Goal: Task Accomplishment & Management: Complete application form

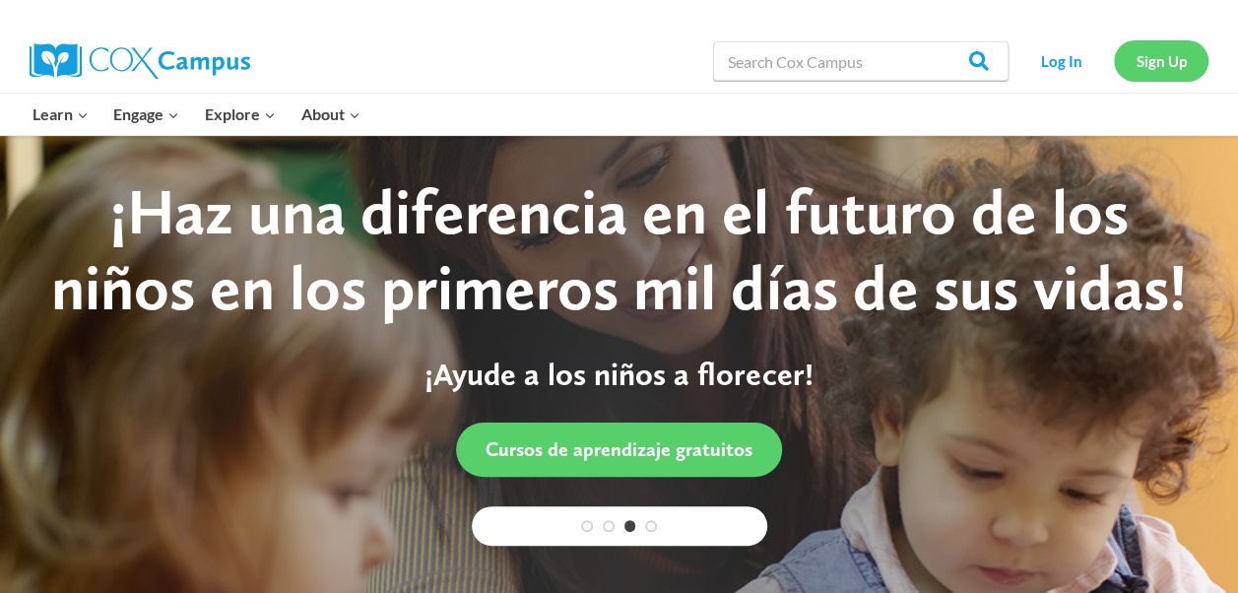
click at [1162, 69] on link "Sign Up" at bounding box center [1161, 60] width 95 height 40
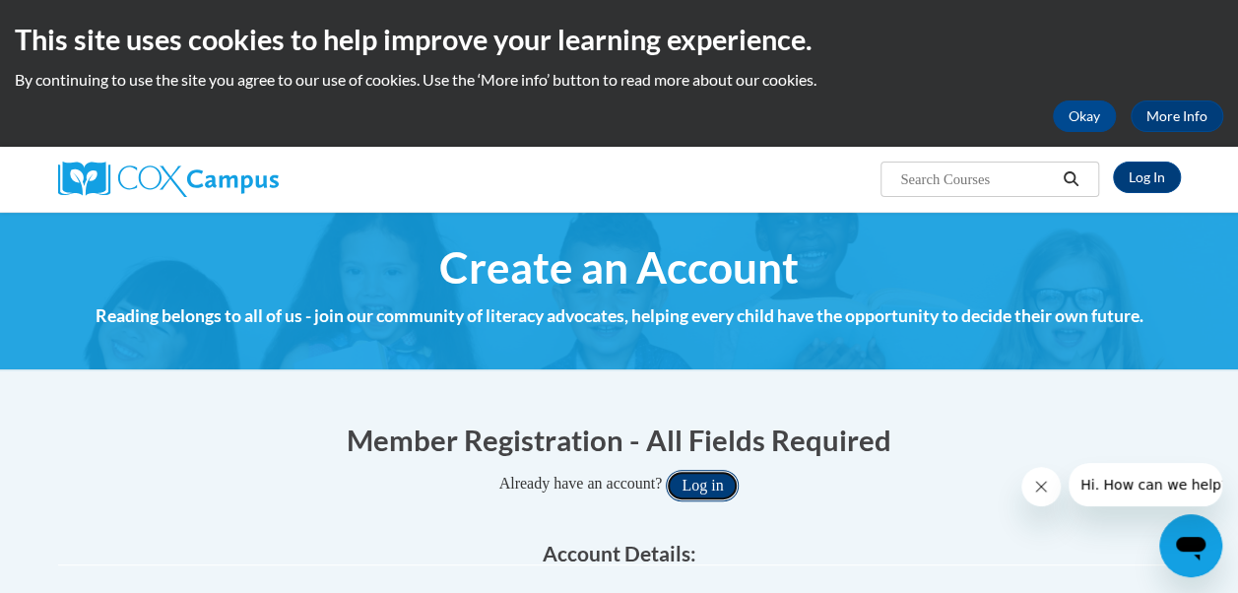
click at [712, 482] on button "Log in" at bounding box center [702, 486] width 73 height 32
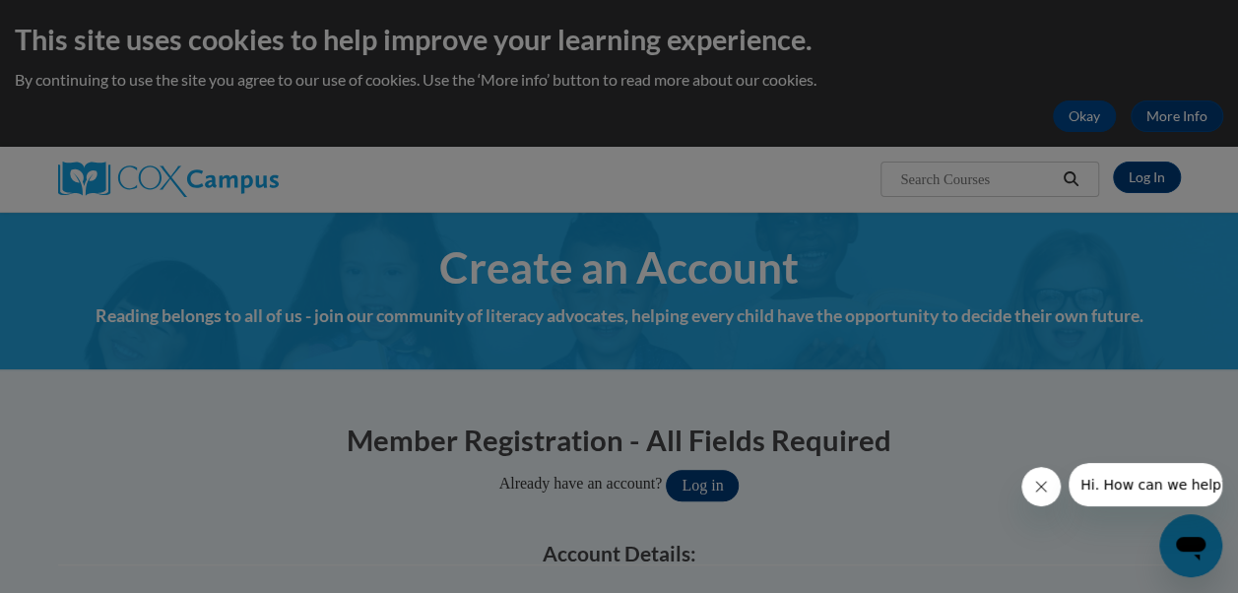
scroll to position [104, 0]
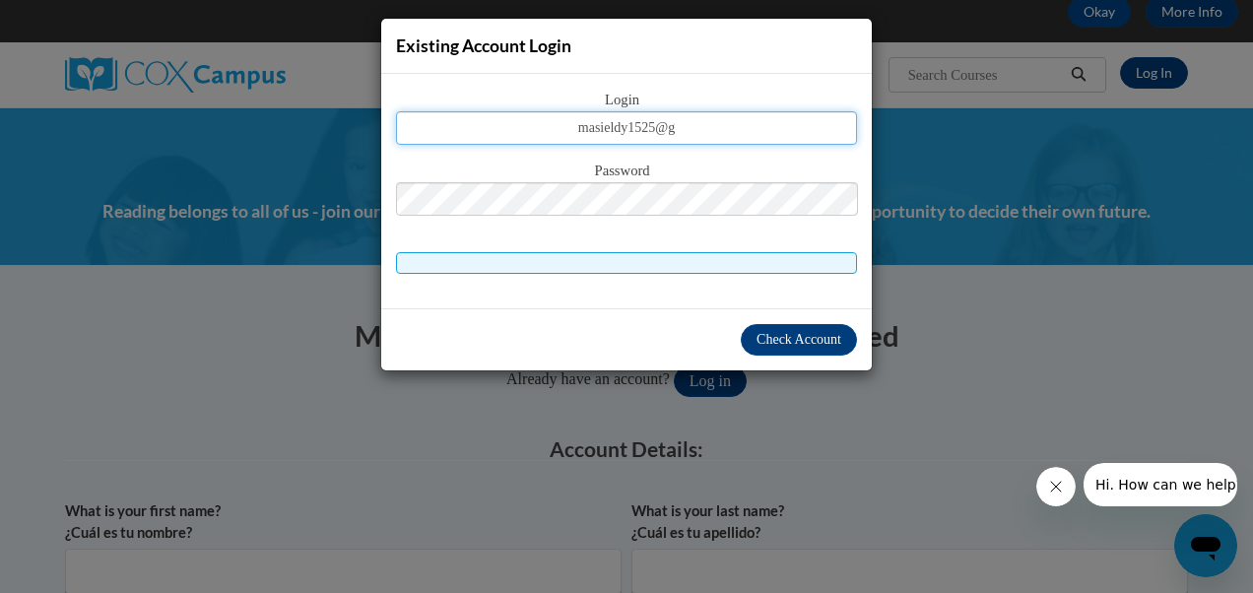
click at [689, 126] on input "masieldy1525@g" at bounding box center [626, 127] width 461 height 33
type input "[EMAIL_ADDRESS][DOMAIN_NAME]"
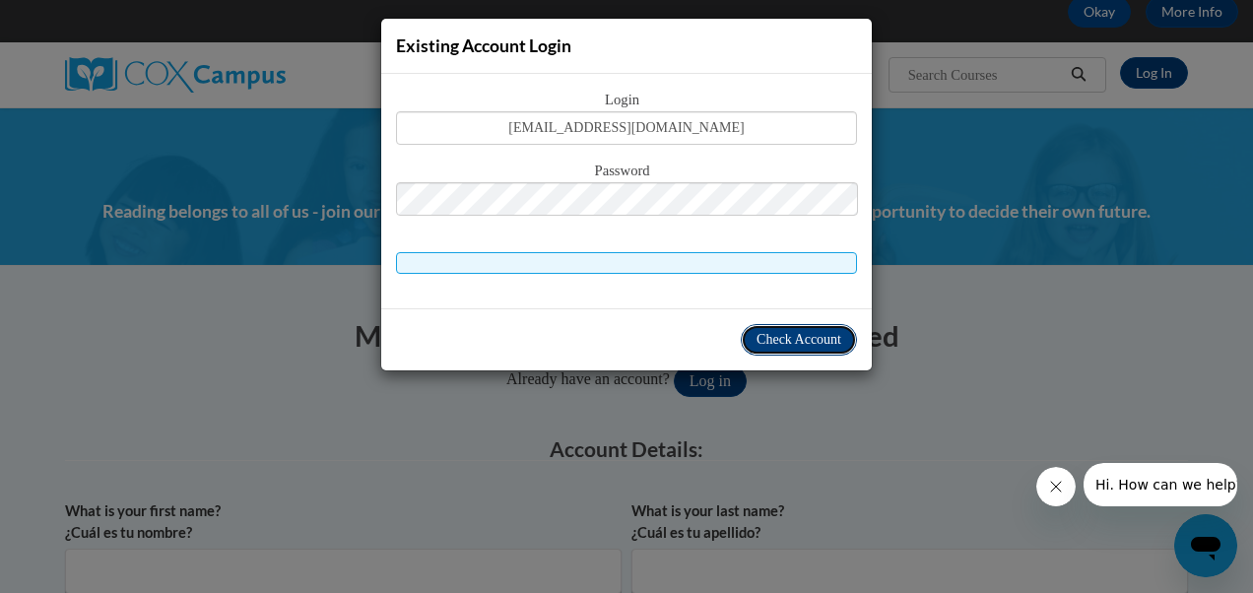
click at [779, 339] on span "Check Account" at bounding box center [798, 339] width 85 height 15
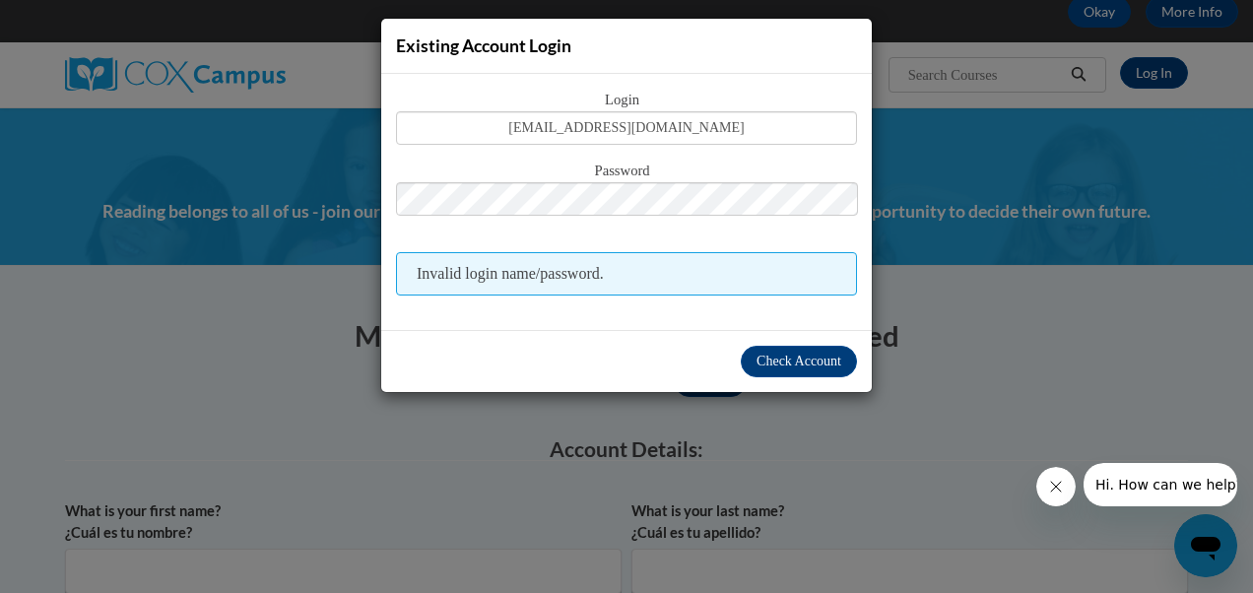
click at [962, 421] on div "Existing Account Login Login masieldy1525@gmail.com Password Invalid login name…" at bounding box center [626, 296] width 1253 height 593
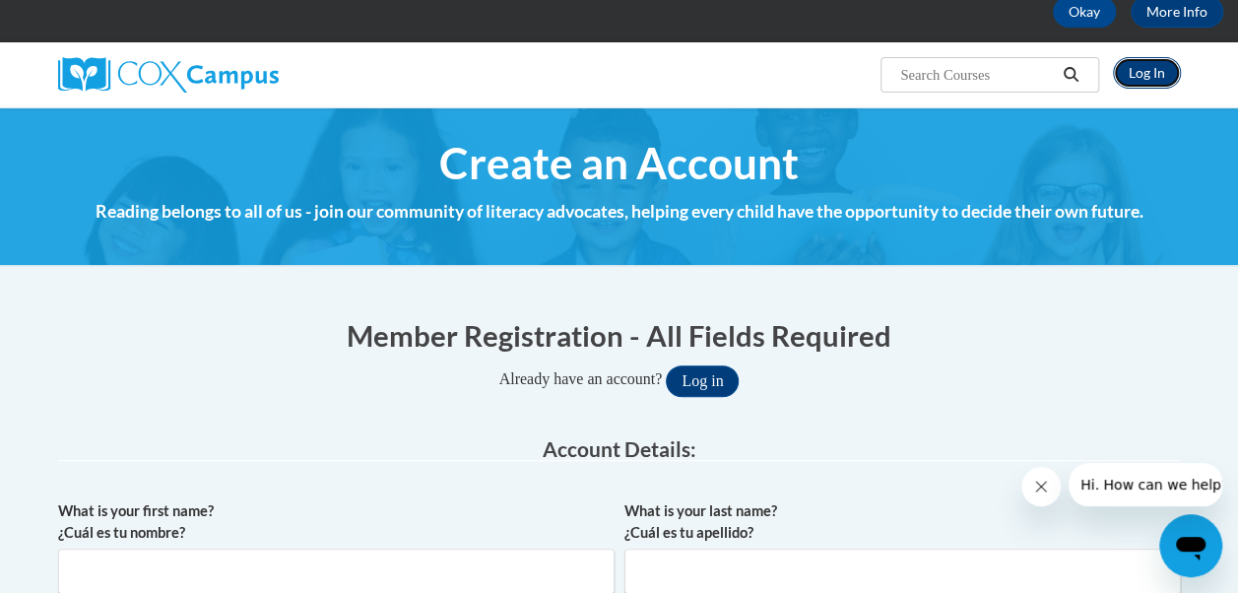
click at [1148, 67] on link "Log In" at bounding box center [1147, 73] width 68 height 32
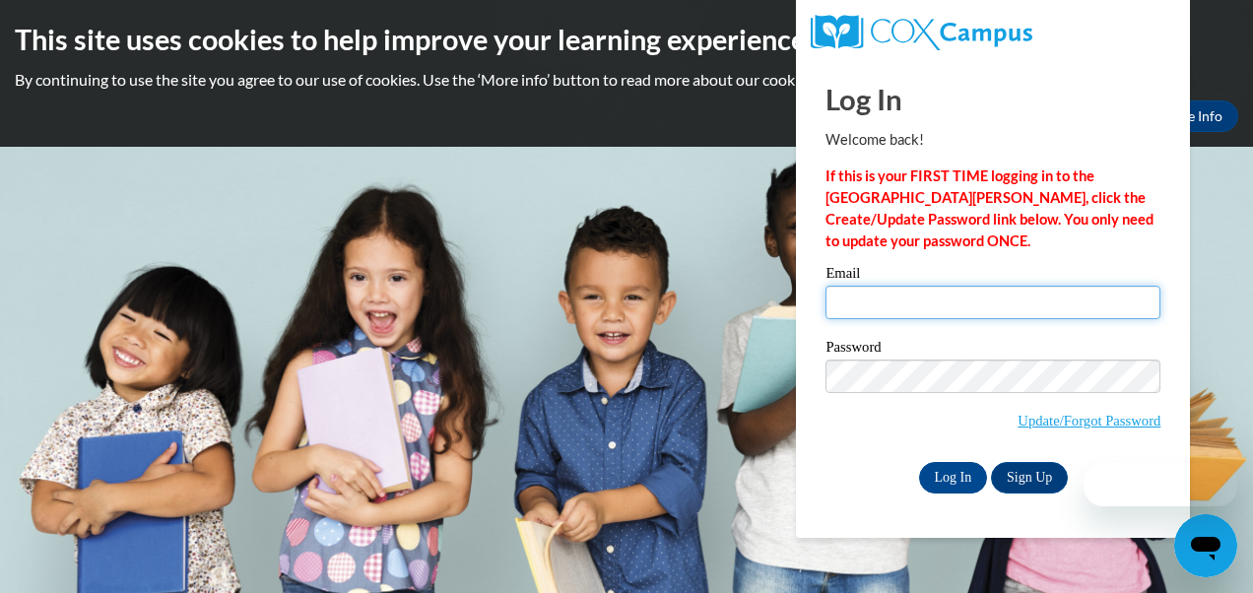
click at [995, 308] on input "Email" at bounding box center [992, 302] width 335 height 33
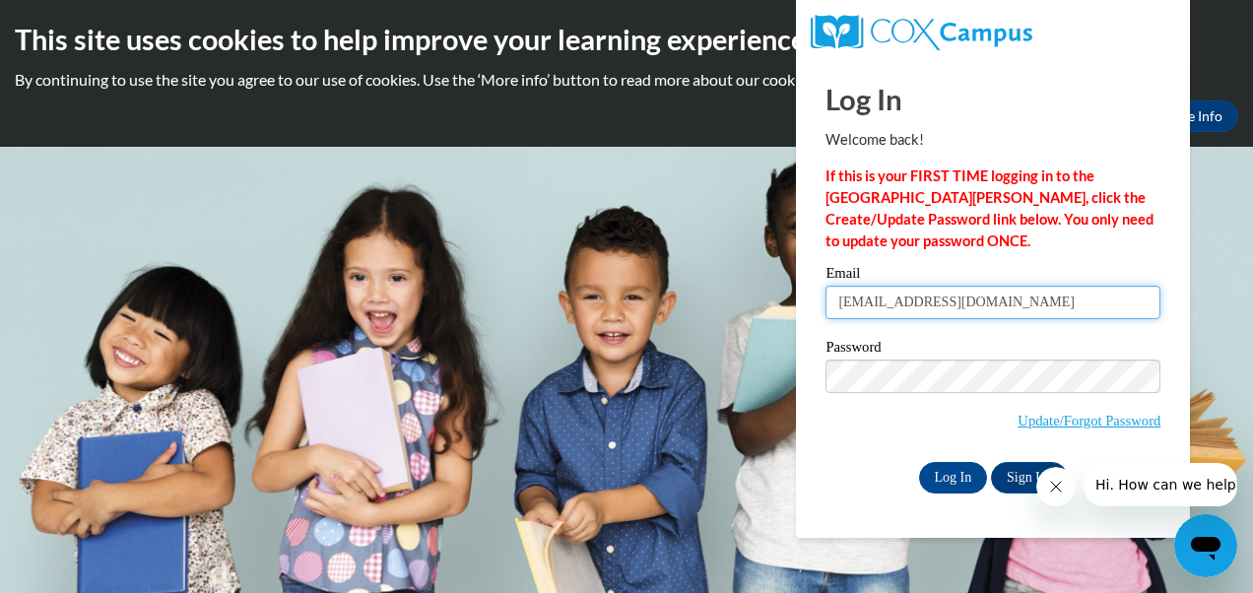
type input "masieldy1525@gmail.com"
click at [822, 458] on div "Please enter your email! Please enter your password! Email masieldy1525@gmail.c…" at bounding box center [992, 379] width 364 height 226
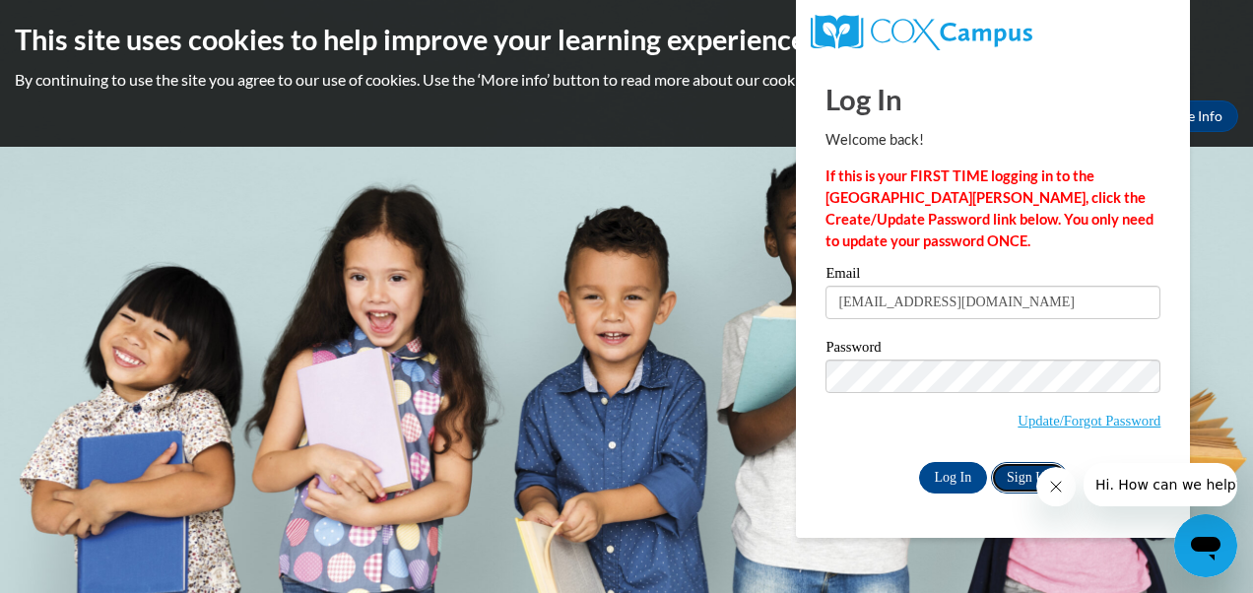
click at [1018, 478] on link "Sign Up" at bounding box center [1029, 478] width 77 height 32
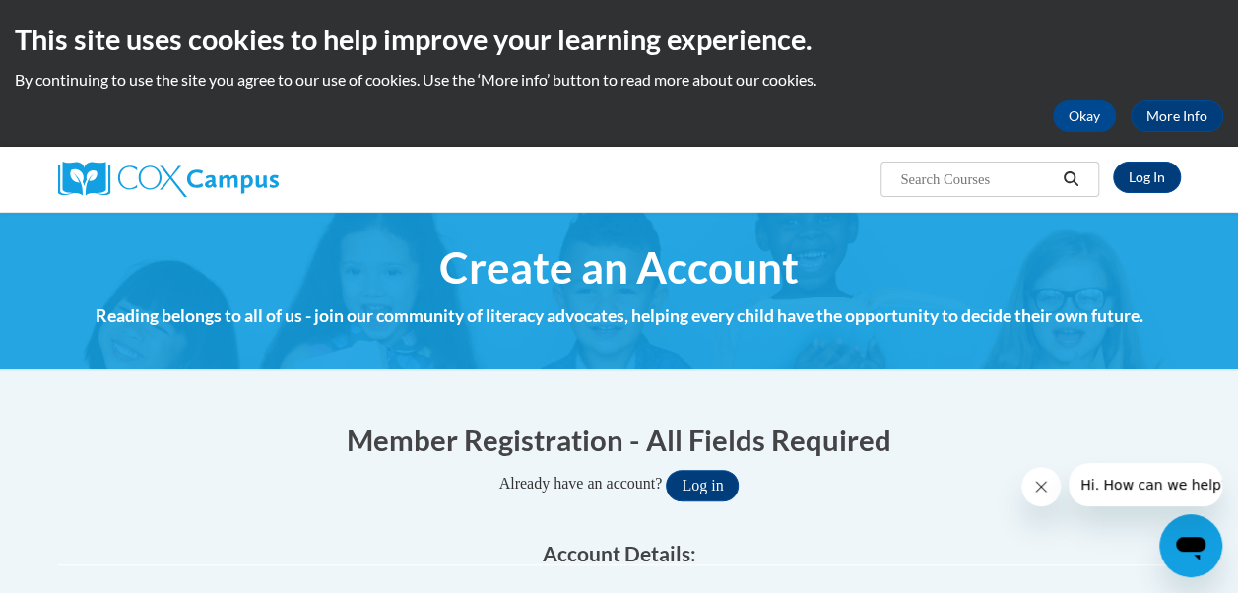
scroll to position [1, 0]
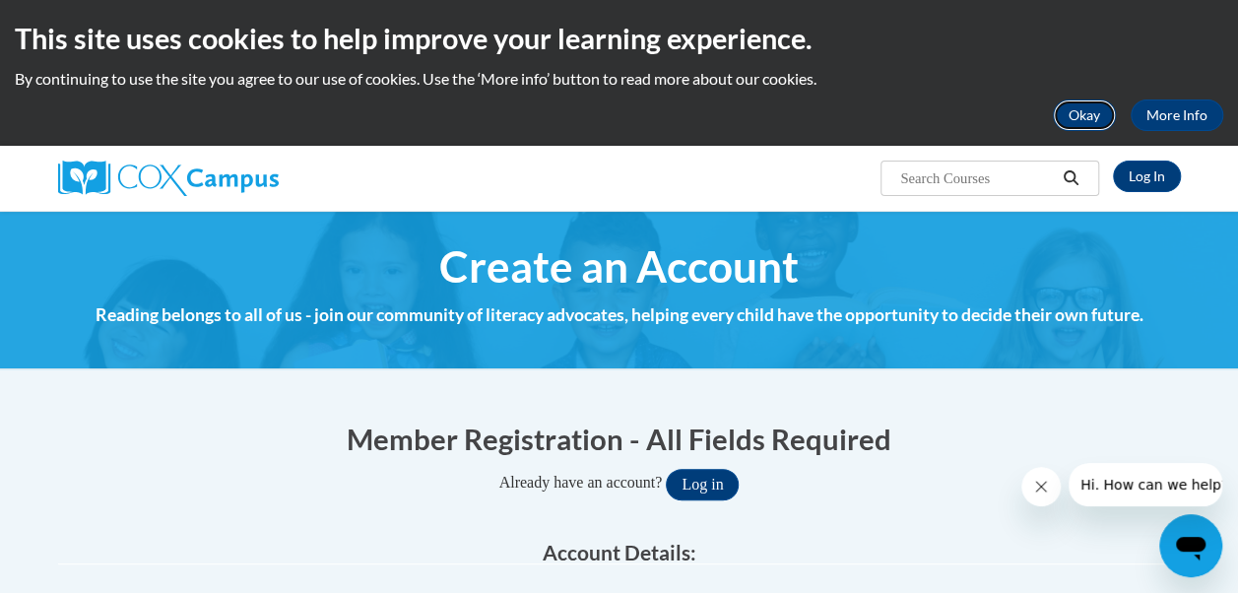
click at [1107, 115] on button "Okay" at bounding box center [1084, 115] width 63 height 32
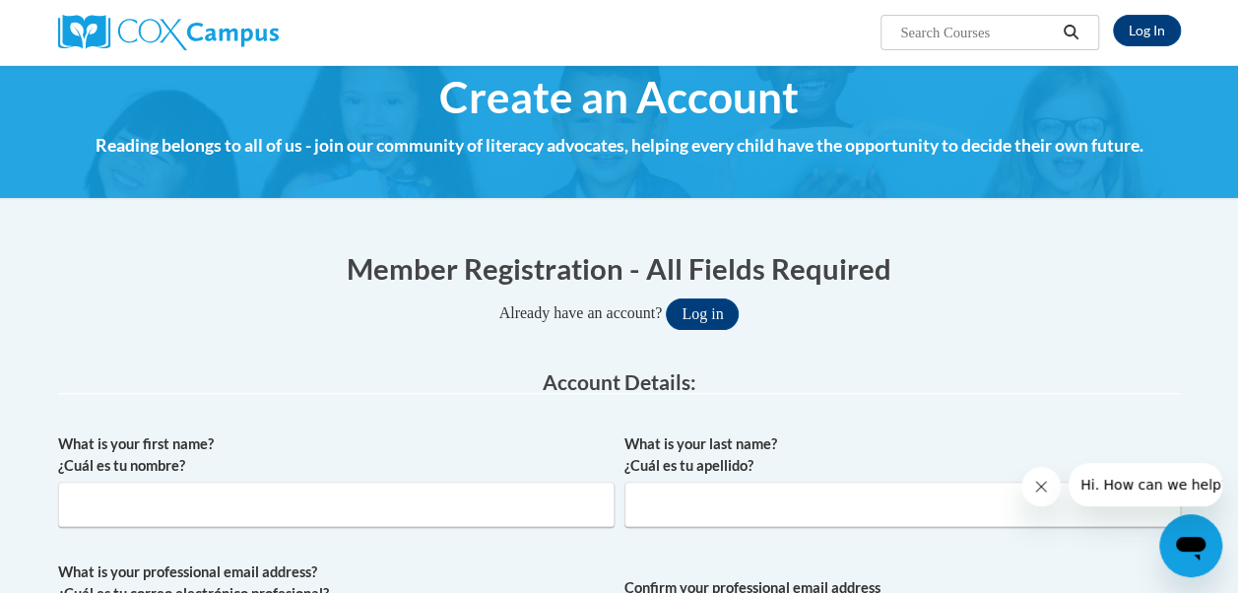
scroll to position [0, 0]
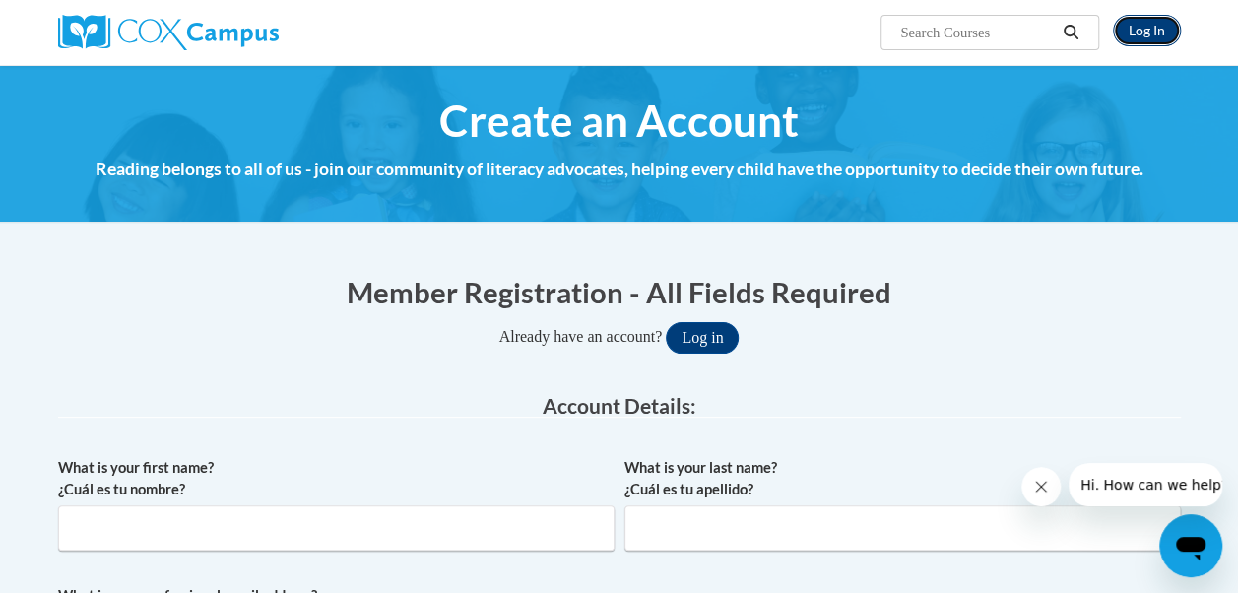
click at [1142, 30] on link "Log In" at bounding box center [1147, 31] width 68 height 32
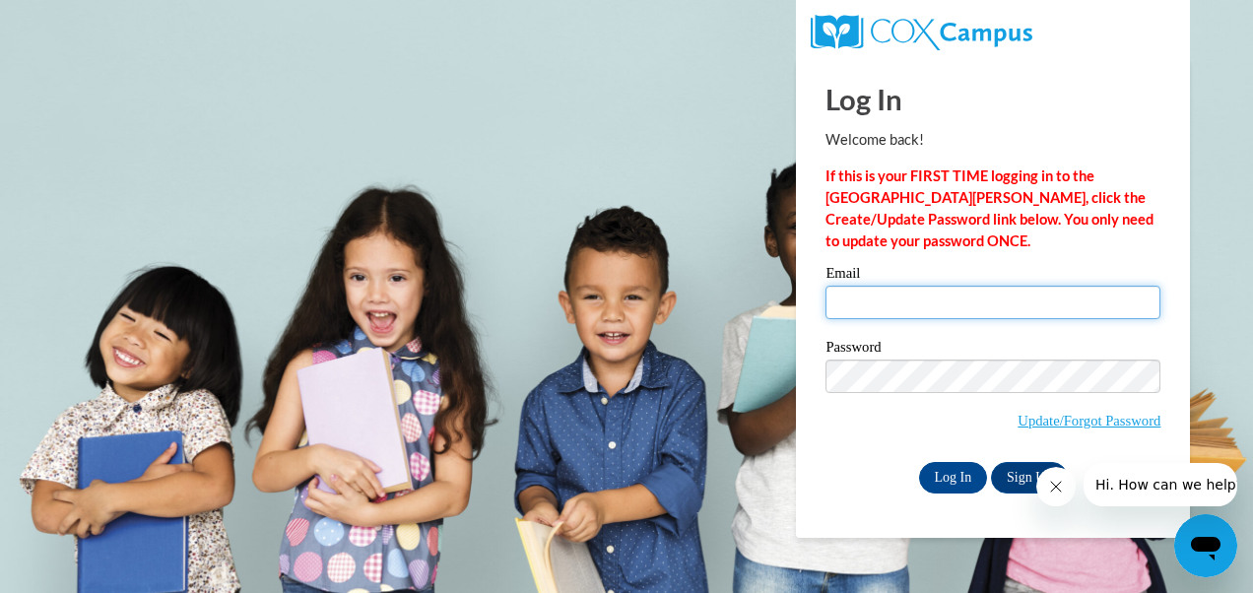
click at [1037, 306] on input "Email" at bounding box center [992, 302] width 335 height 33
type input "[EMAIL_ADDRESS][DOMAIN_NAME]"
click at [919, 462] on input "Log In" at bounding box center [953, 478] width 69 height 32
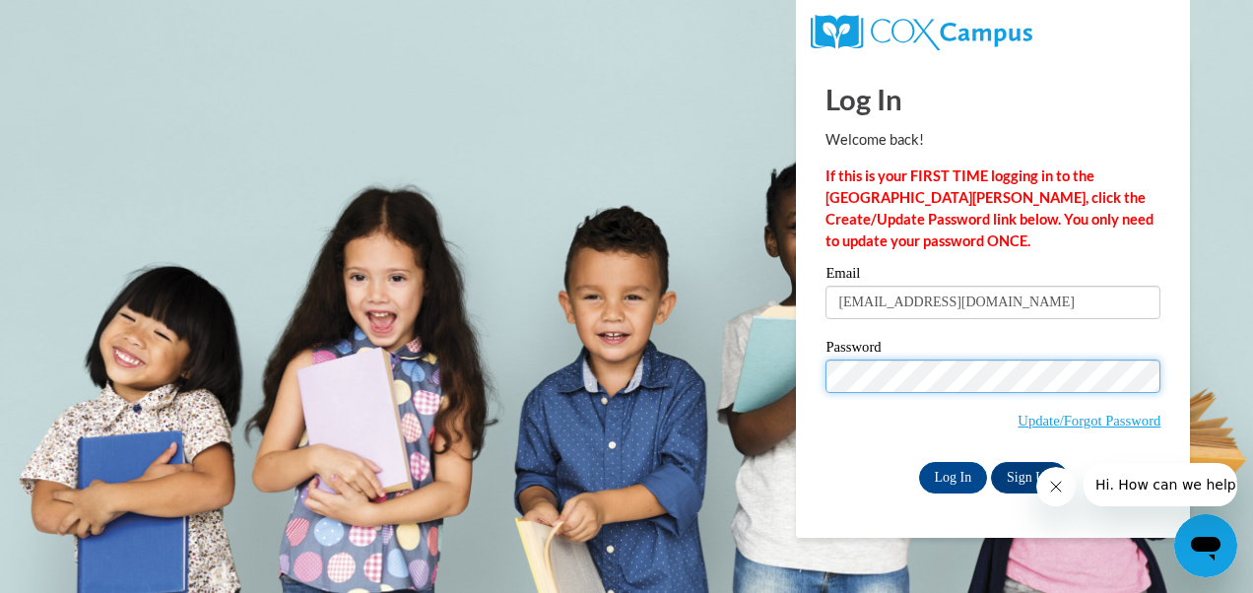
click at [919, 462] on input "Log In" at bounding box center [953, 478] width 69 height 32
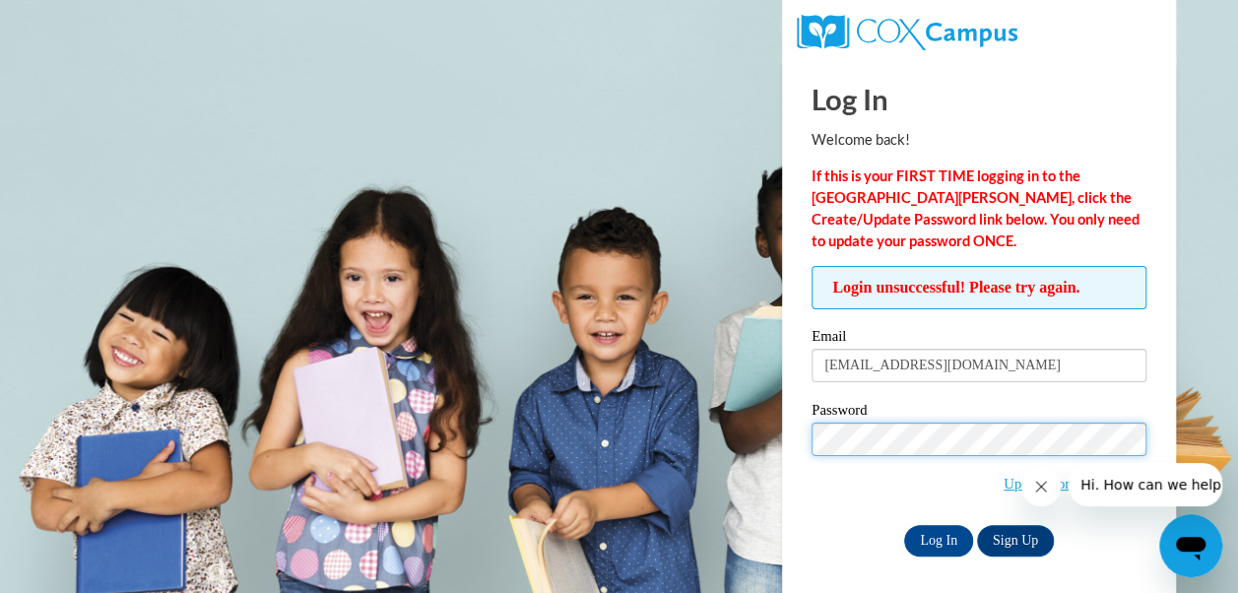
click at [904, 525] on input "Log In" at bounding box center [938, 541] width 69 height 32
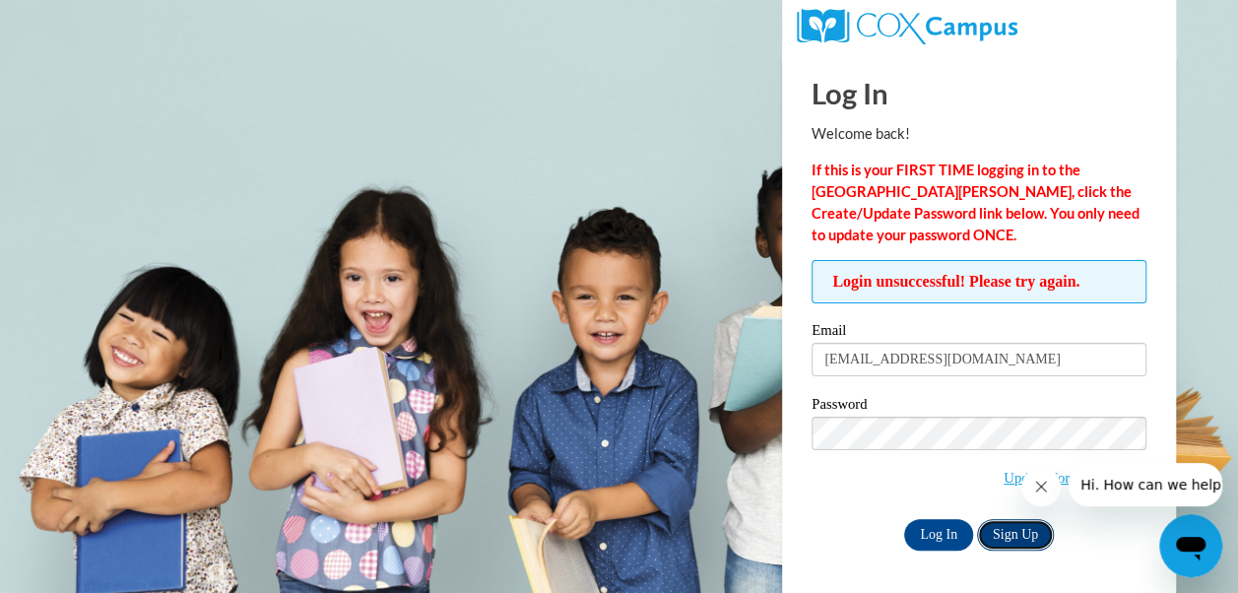
click at [997, 540] on link "Sign Up" at bounding box center [1015, 535] width 77 height 32
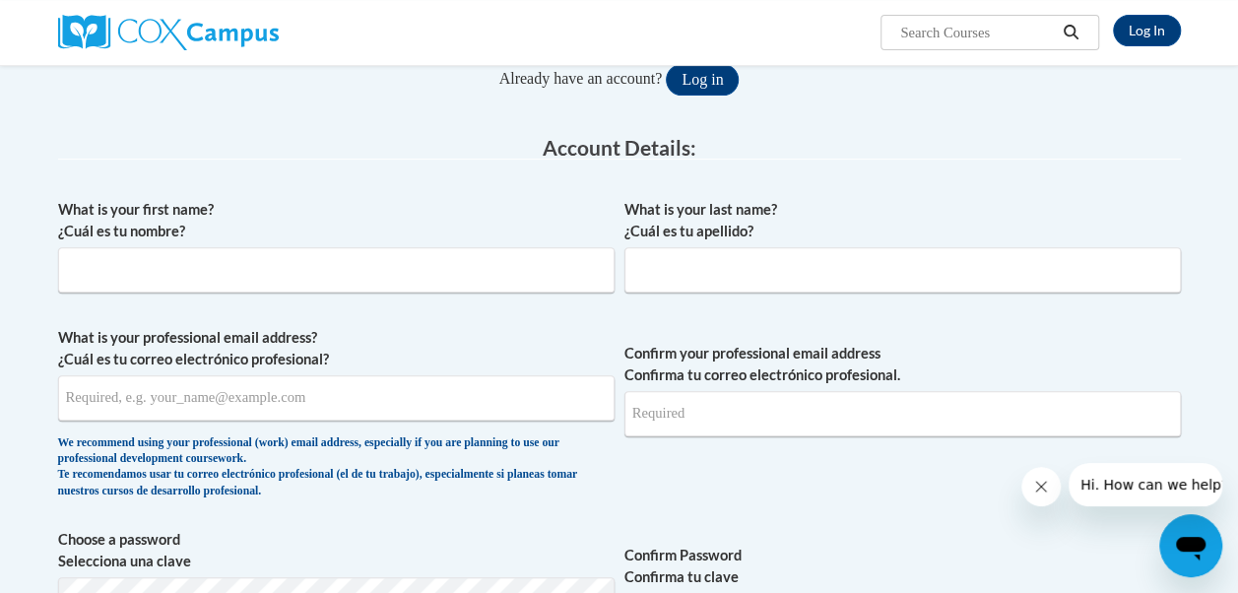
scroll to position [266, 0]
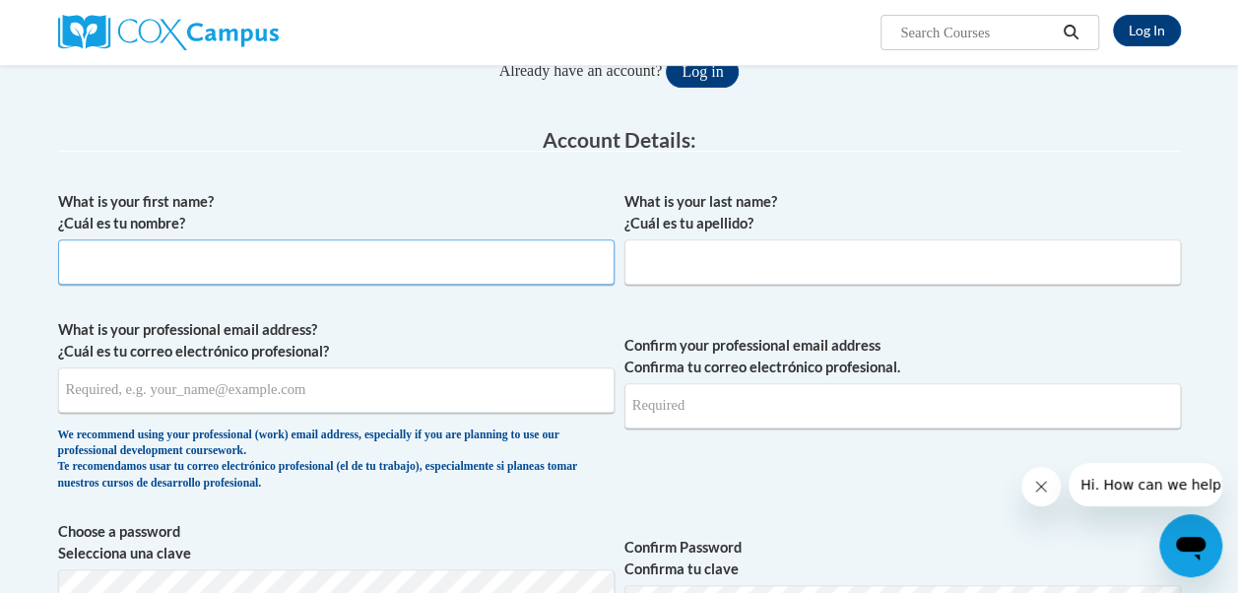
click at [518, 274] on input "What is your first name? ¿Cuál es tu nombre?" at bounding box center [336, 261] width 556 height 45
type input "[PERSON_NAME]"
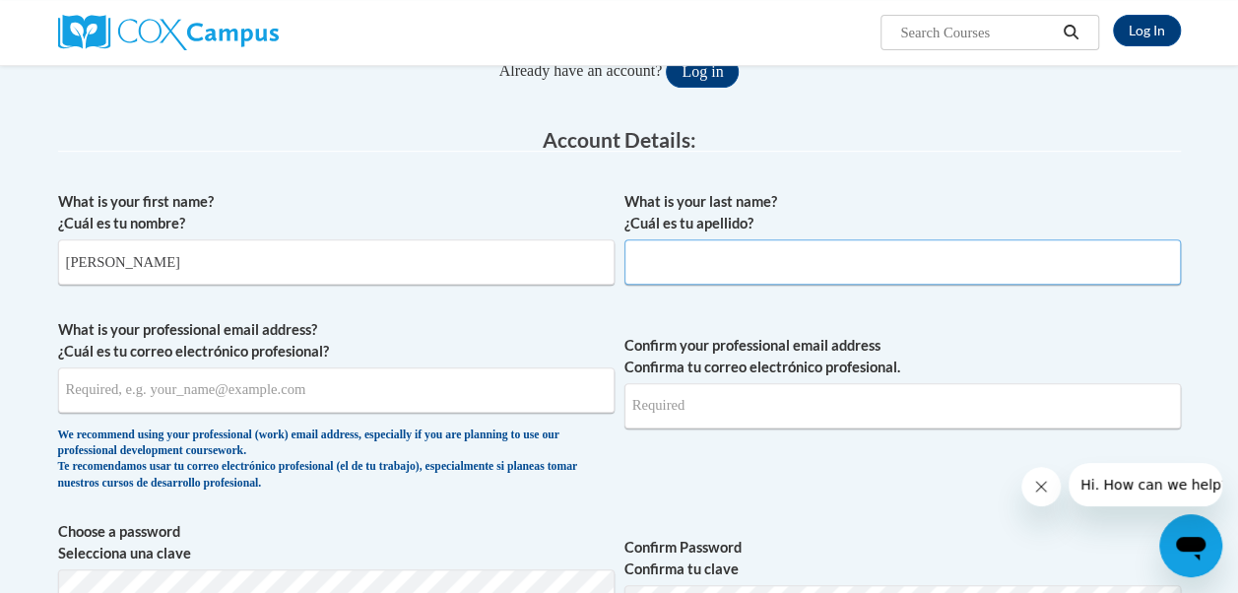
click at [758, 262] on input "What is your last name? ¿Cuál es tu apellido?" at bounding box center [902, 261] width 556 height 45
type input "[PERSON_NAME]"
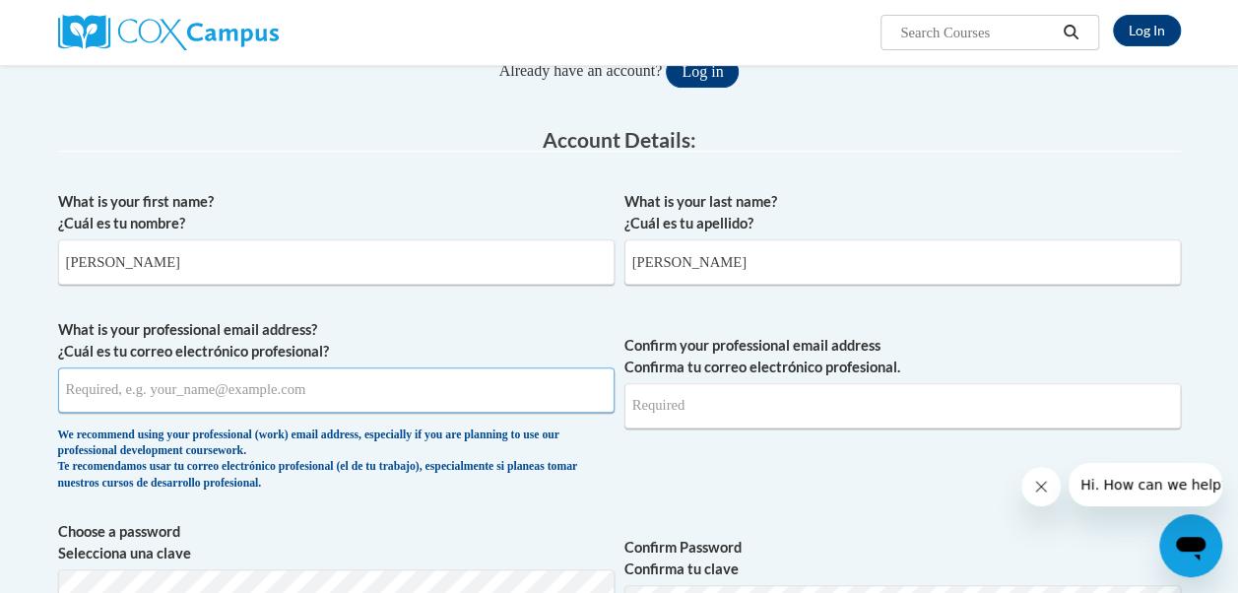
click at [148, 407] on input "What is your professional email address? ¿Cuál es tu correo electrónico profesi…" at bounding box center [336, 389] width 556 height 45
click at [451, 340] on label "What is your professional email address? ¿Cuál es tu correo electrónico profesi…" at bounding box center [336, 340] width 556 height 43
click at [451, 367] on input "What is your professional email address? ¿Cuál es tu correo electrónico profesi…" at bounding box center [336, 389] width 556 height 45
click at [336, 383] on input "What is your professional email address? ¿Cuál es tu correo electrónico profesi…" at bounding box center [336, 389] width 556 height 45
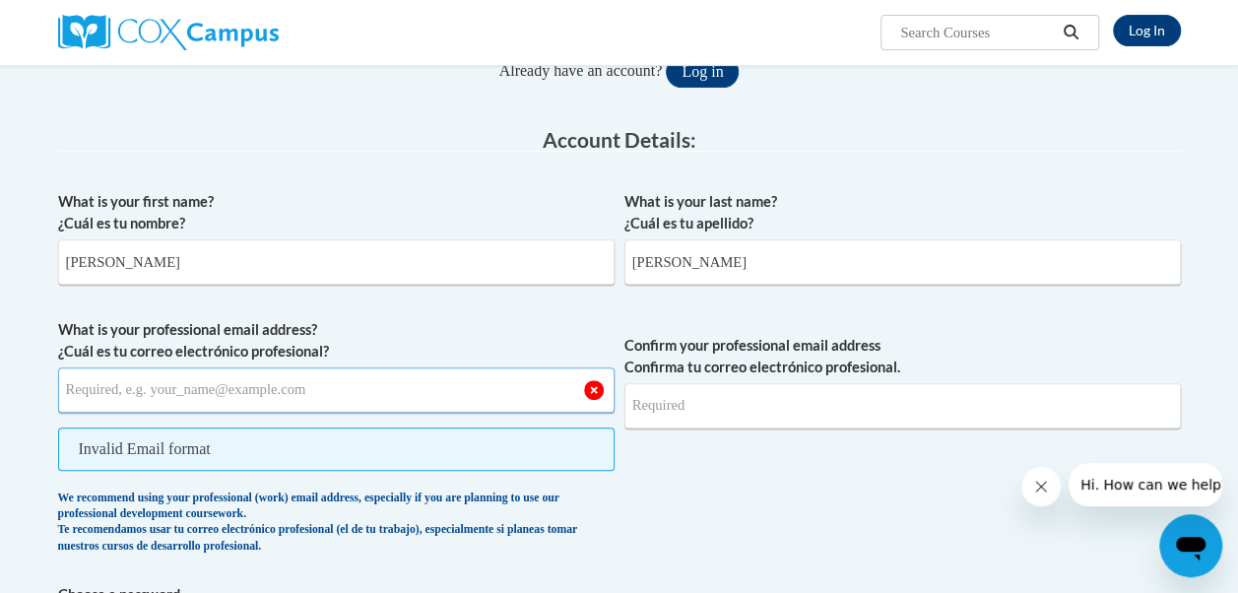
type input "mespinola-oviedo@shelteringarmsforkids.com"
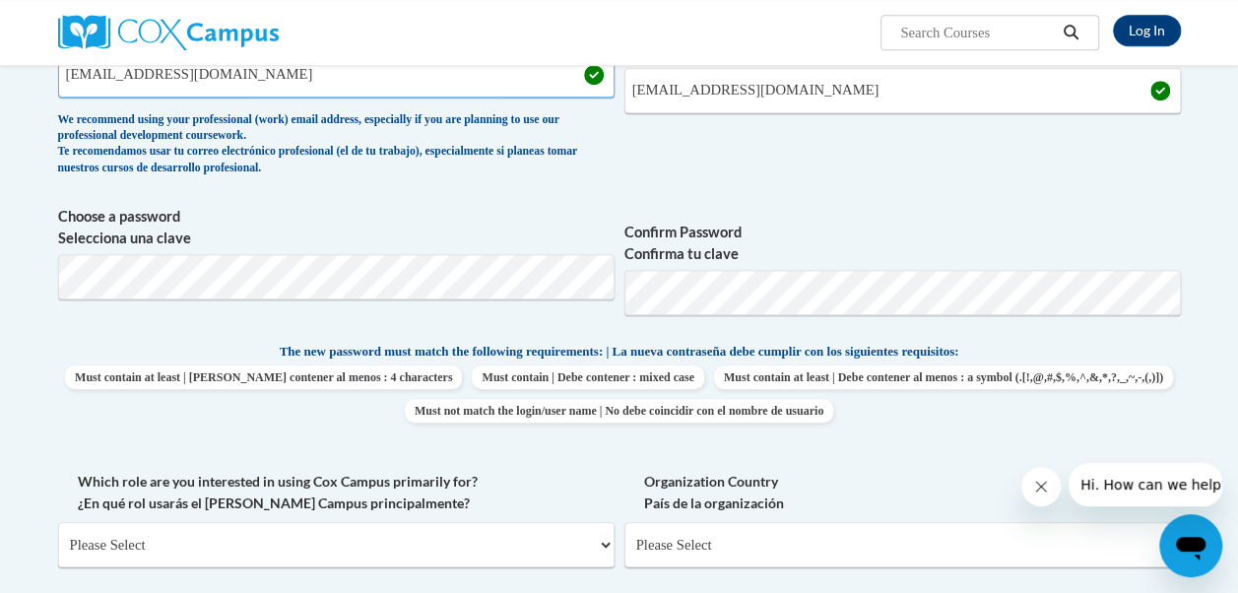
scroll to position [606, 0]
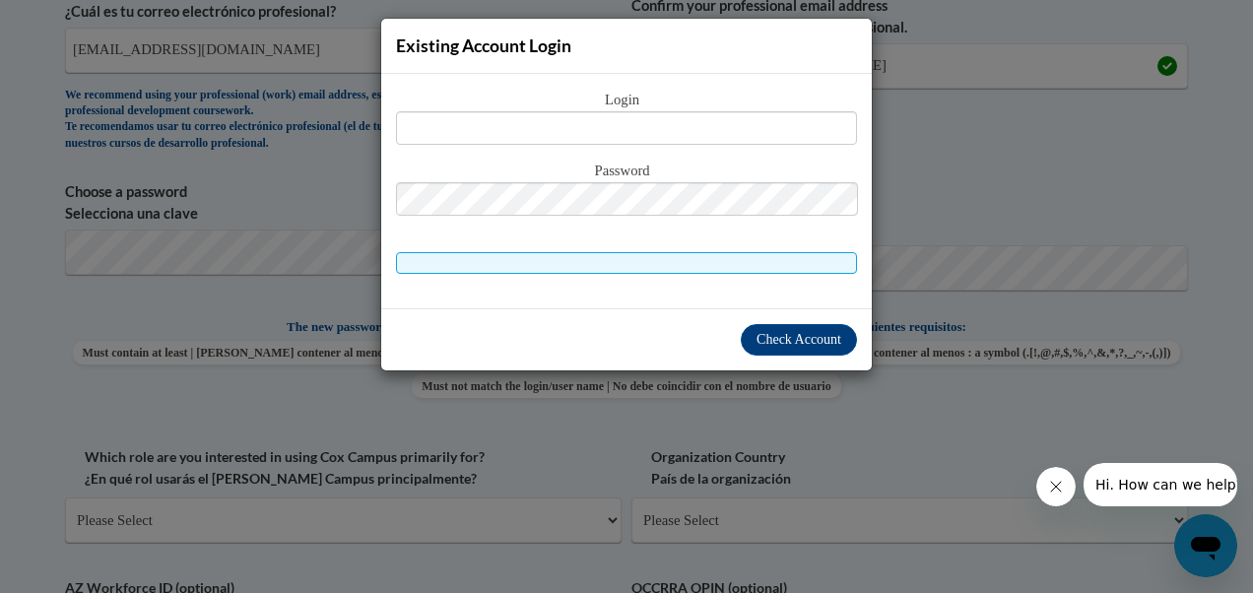
click at [949, 79] on div "Existing Account Login Login Password" at bounding box center [626, 296] width 1253 height 593
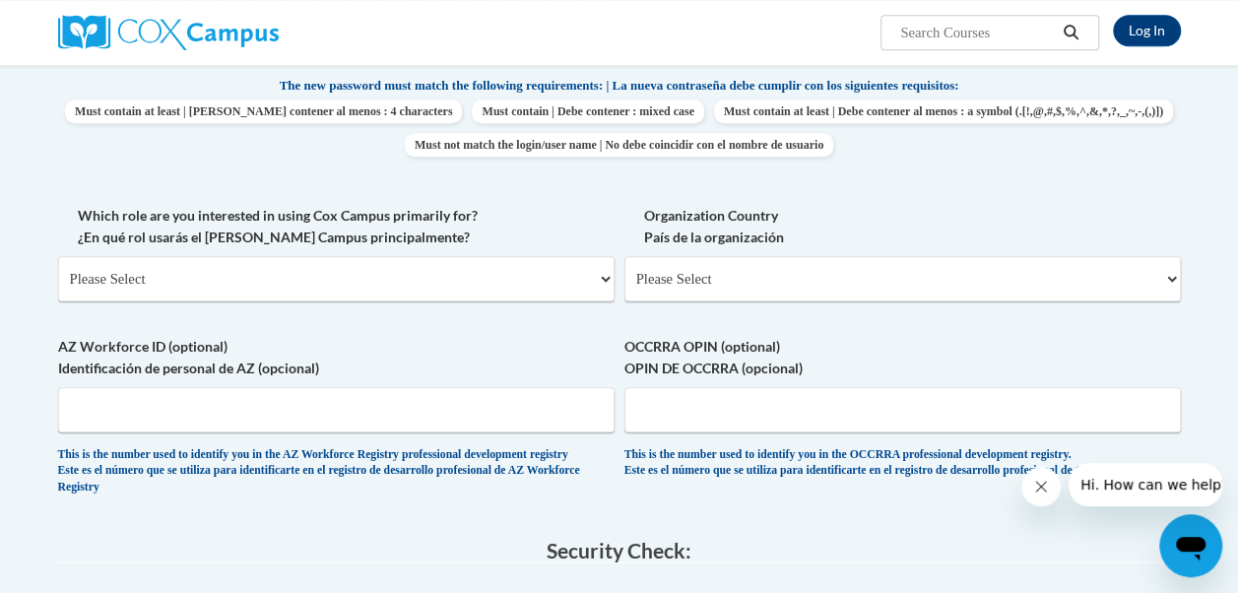
scroll to position [871, 0]
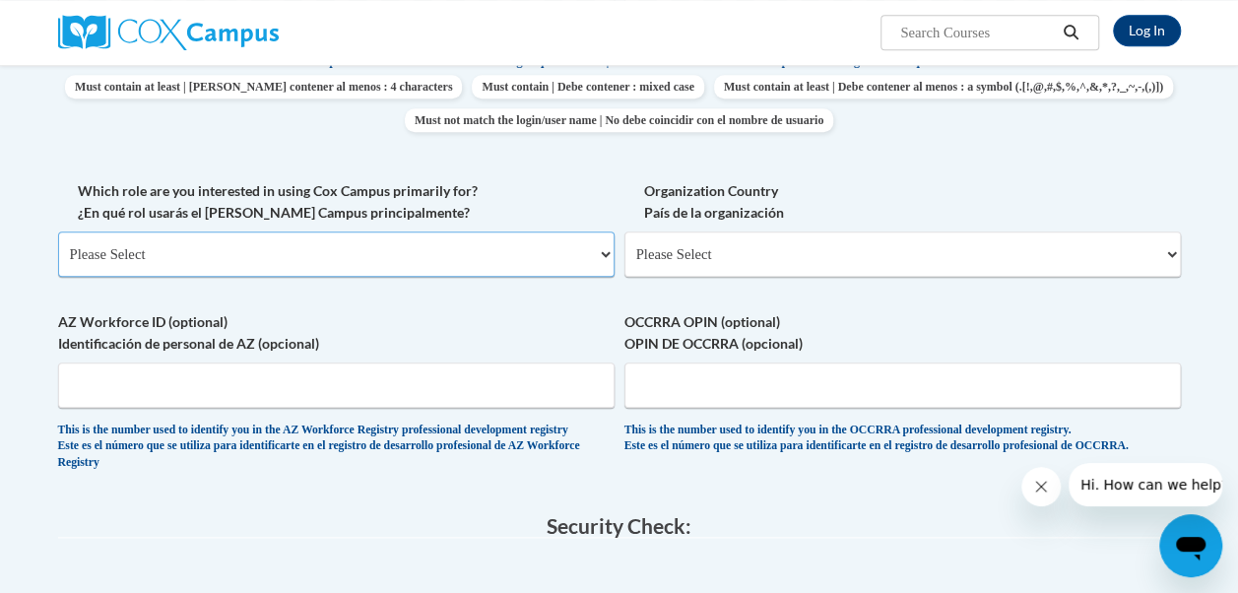
click at [591, 256] on select "Please Select College/University | Colegio/Universidad Community/Nonprofit Part…" at bounding box center [336, 253] width 556 height 45
select select "fbf2d438-af2f-41f8-98f1-81c410e29de3"
click at [58, 231] on select "Please Select College/University | Colegio/Universidad Community/Nonprofit Part…" at bounding box center [336, 253] width 556 height 45
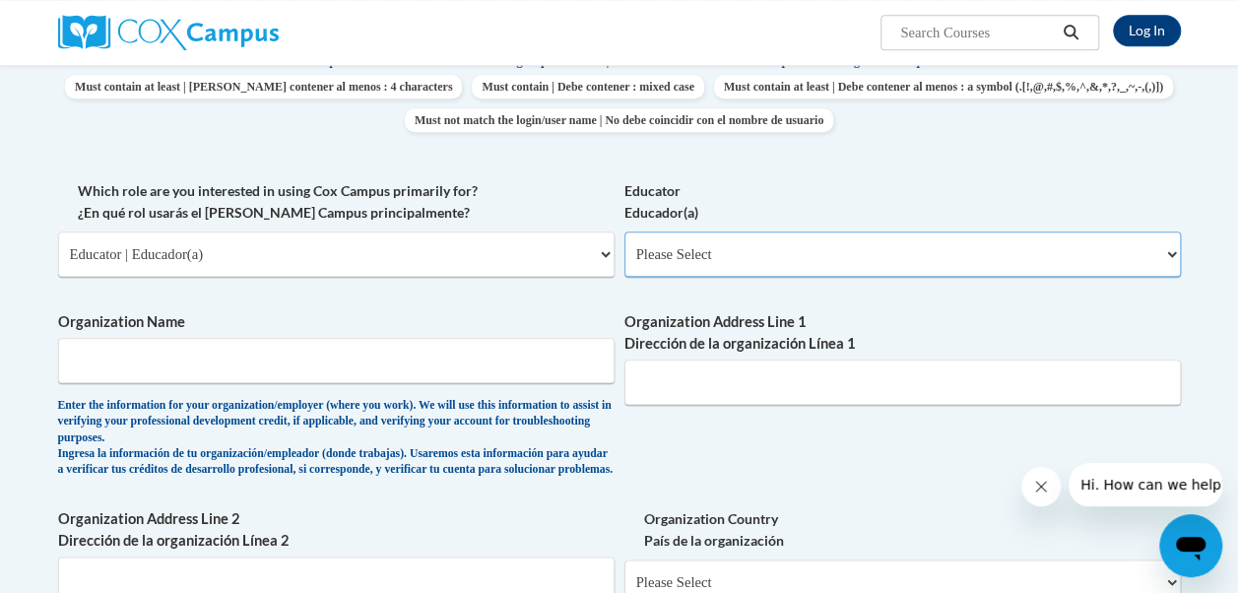
click at [807, 263] on select "Please Select Early Learning/Daycare Teacher/Family Home Care Provider | Maestr…" at bounding box center [902, 253] width 556 height 45
select select "5e2af403-4f2c-4e49-a02f-103e55d7b75b"
click at [624, 231] on select "Please Select Early Learning/Daycare Teacher/Family Home Care Provider | Maestr…" at bounding box center [902, 253] width 556 height 45
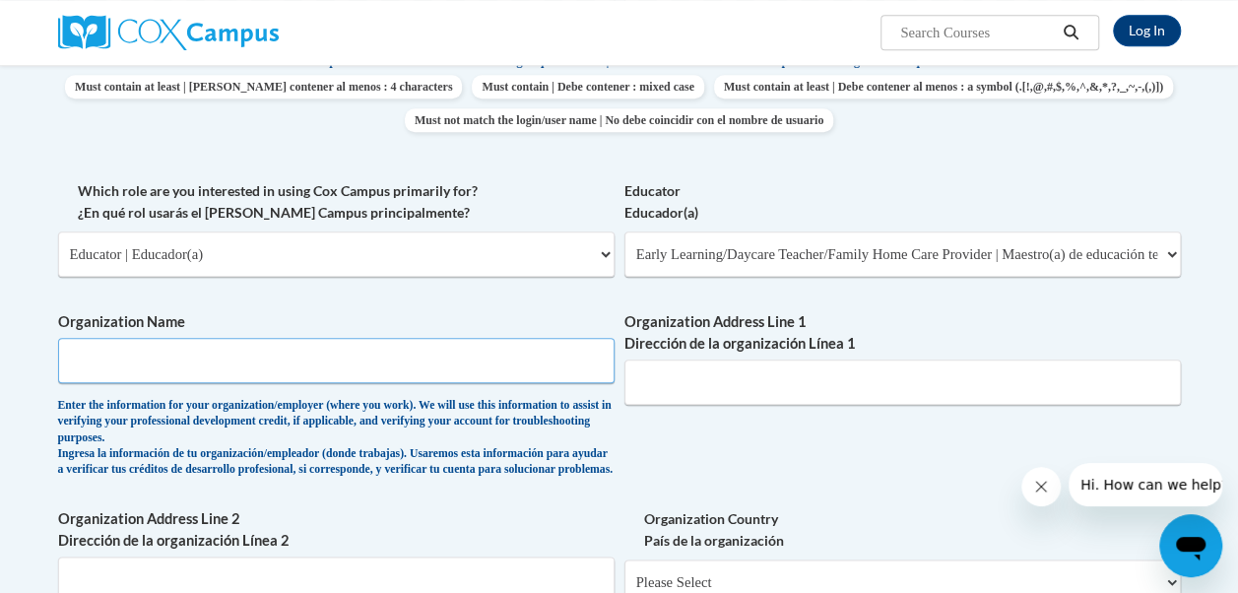
click at [488, 380] on input "Organization Name" at bounding box center [336, 360] width 556 height 45
type input "s"
type input "Sheltering Arms"
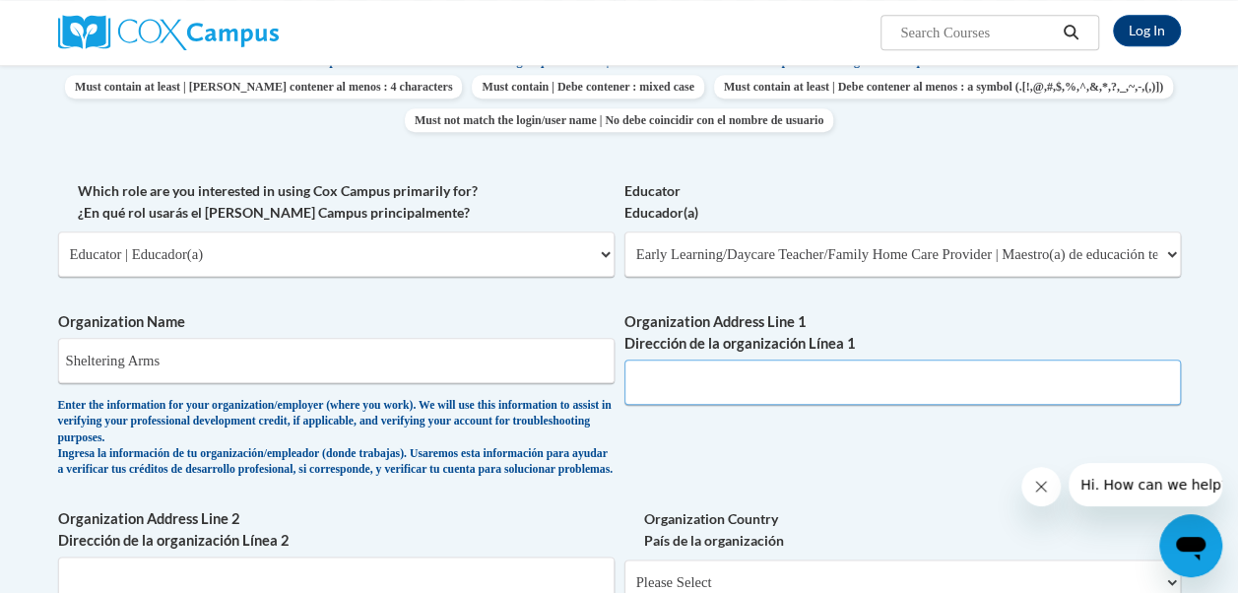
click at [739, 375] on input "Organization Address Line 1 Dirección de la organización Línea 1" at bounding box center [902, 381] width 556 height 45
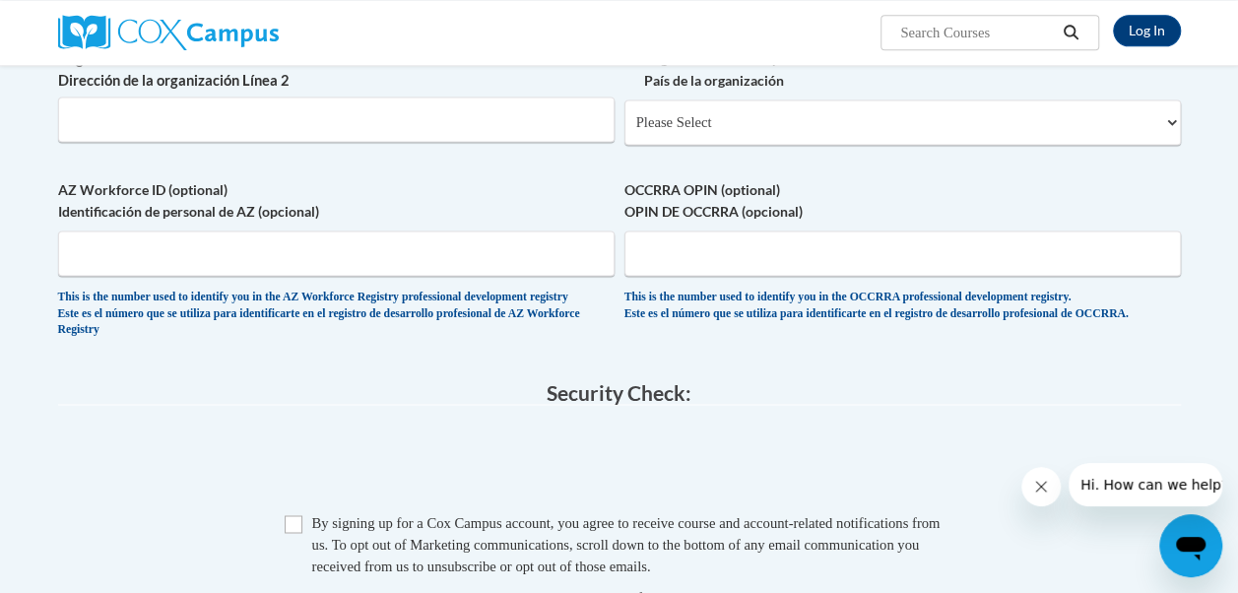
scroll to position [1219, 0]
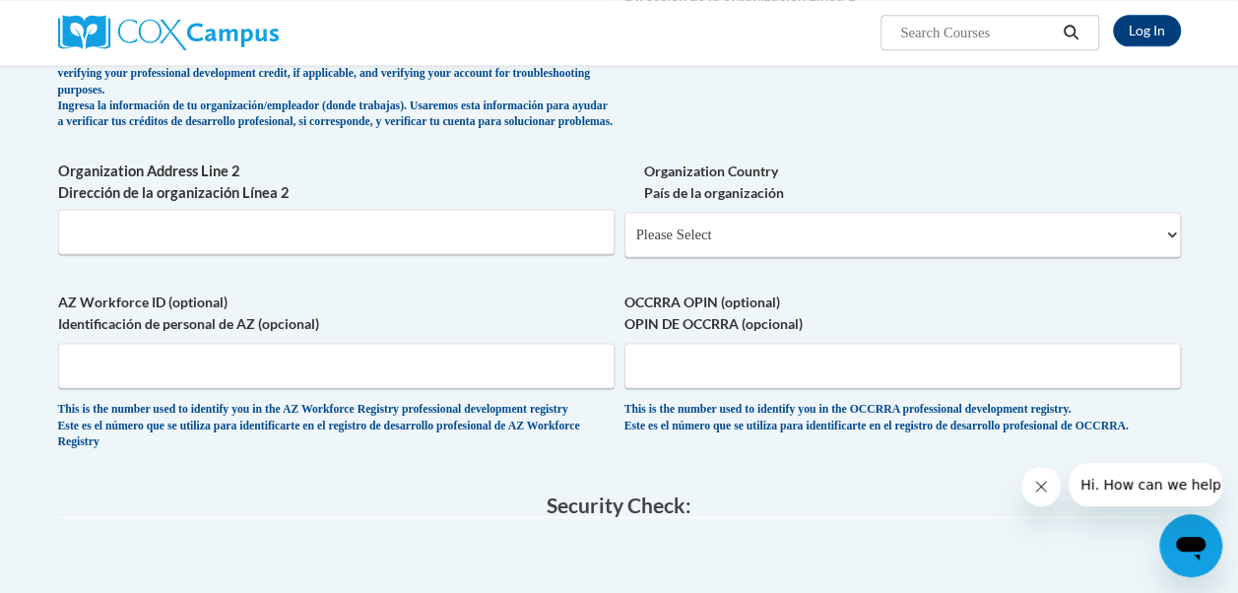
type input "1470 Buford Dr, Lawrenceville. GA. 30043"
click at [1007, 252] on select "Please Select United States | Estados Unidos Outside of the United States | Fue…" at bounding box center [902, 234] width 556 height 45
select select "ad49bcad-a171-4b2e-b99c-48b446064914"
click at [624, 226] on select "Please Select United States | Estados Unidos Outside of the United States | Fue…" at bounding box center [902, 234] width 556 height 45
select select
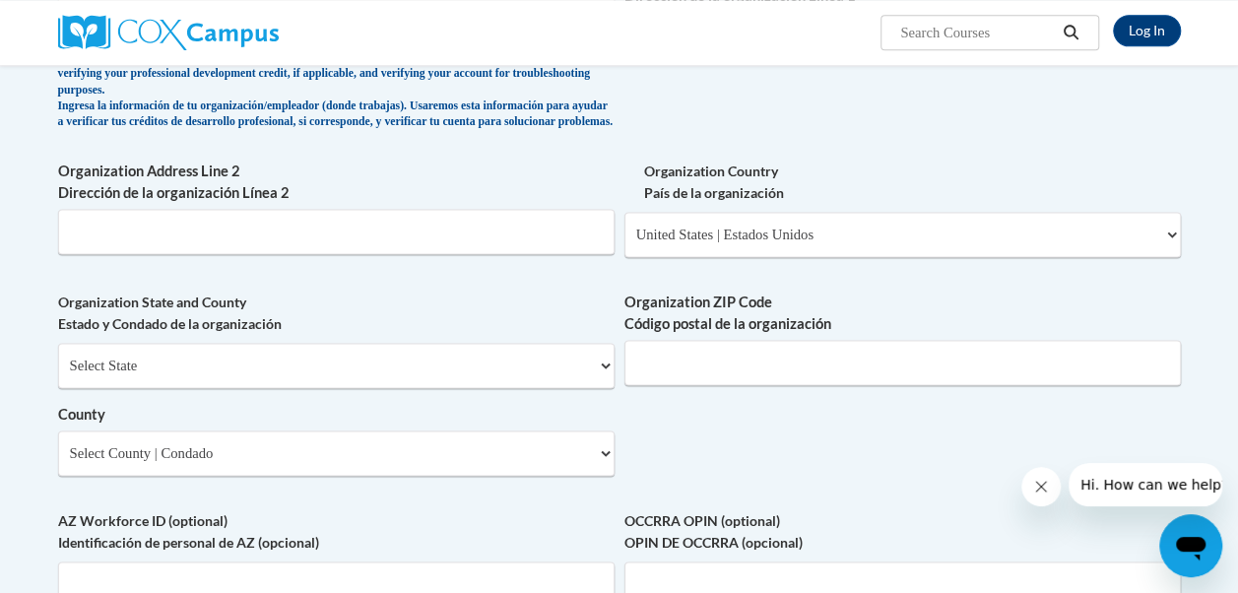
click at [597, 404] on div "Select State Alabama Alaska Arizona Arkansas California Colorado Connecticut De…" at bounding box center [336, 409] width 556 height 133
click at [597, 380] on select "Select State Alabama Alaska Arizona Arkansas California Colorado Connecticut De…" at bounding box center [336, 365] width 556 height 45
select select "Georgia"
click at [58, 357] on select "Select State Alabama Alaska Arizona Arkansas California Colorado Connecticut De…" at bounding box center [336, 365] width 556 height 45
click at [682, 385] on input "Organization ZIP Code Código postal de la organización" at bounding box center [902, 362] width 556 height 45
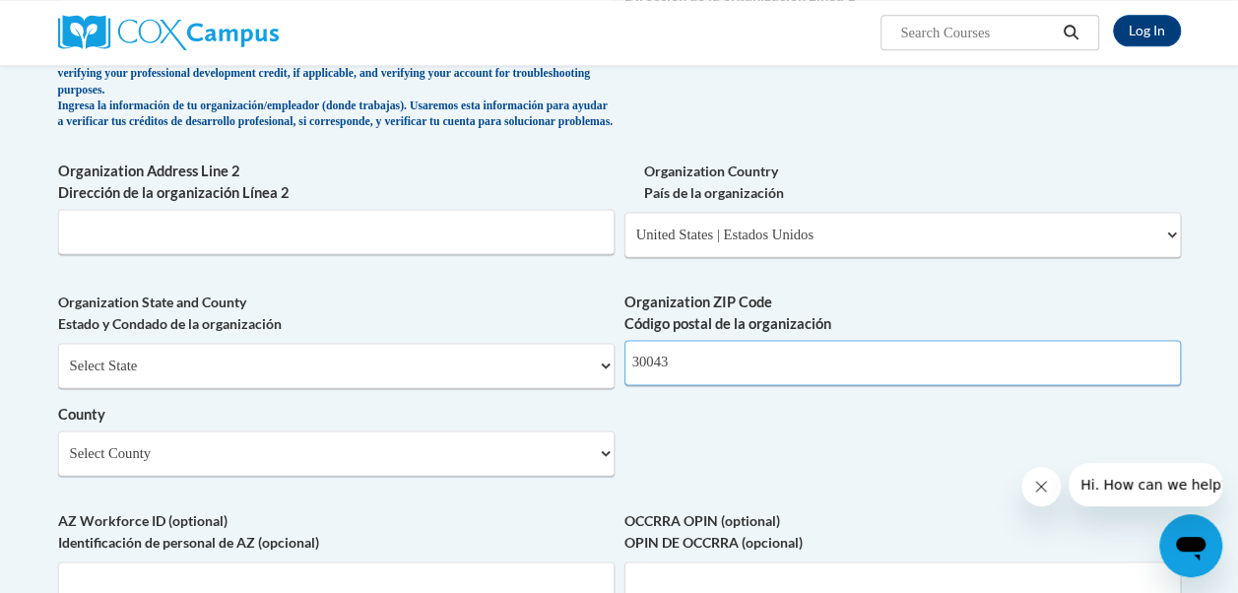
type input "30043"
click at [609, 471] on select "Select County Appling Atkinson Bacon Baker Baldwin Banks Barrow Bartow Ben Hill…" at bounding box center [336, 452] width 556 height 45
select select "Gwinnett"
click at [58, 445] on select "Select County Appling Atkinson Bacon Baker Baldwin Banks Barrow Bartow Ben Hill…" at bounding box center [336, 452] width 556 height 45
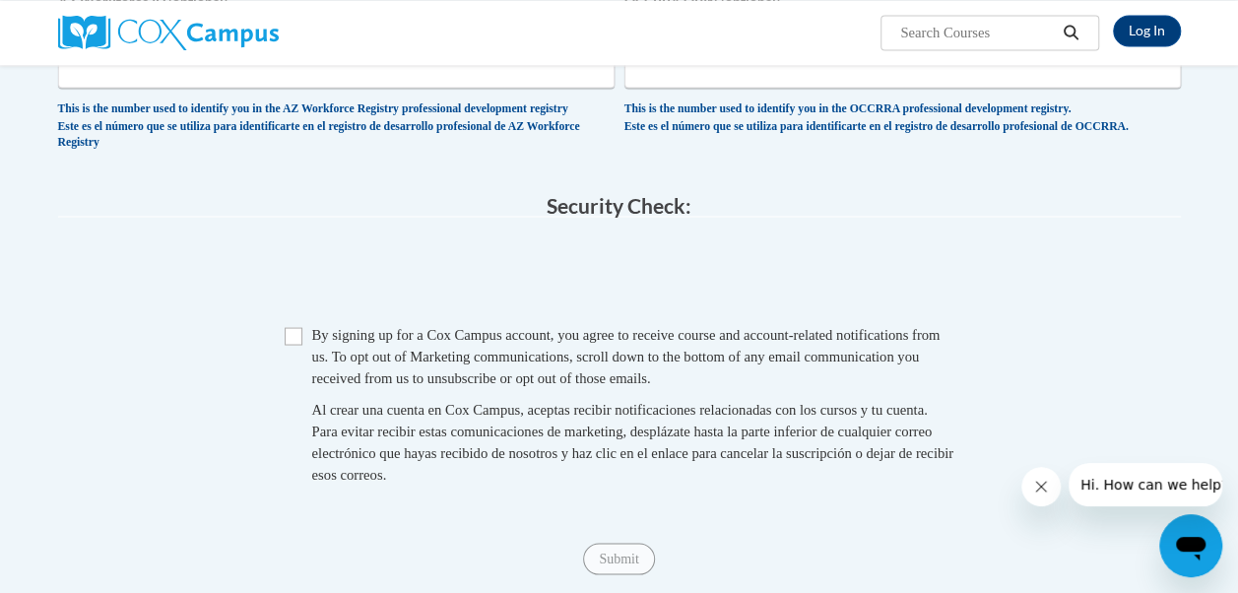
scroll to position [1778, 0]
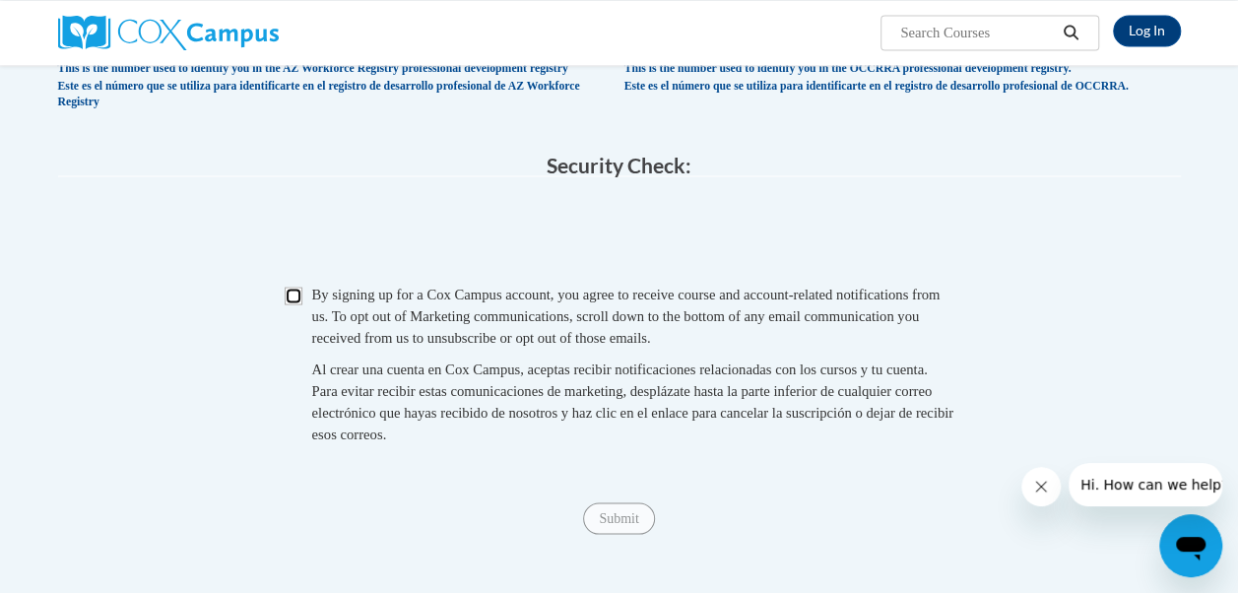
click at [294, 304] on input "Checkbox" at bounding box center [294, 296] width 18 height 18
checkbox input "true"
click at [631, 534] on input "Submit" at bounding box center [618, 518] width 71 height 32
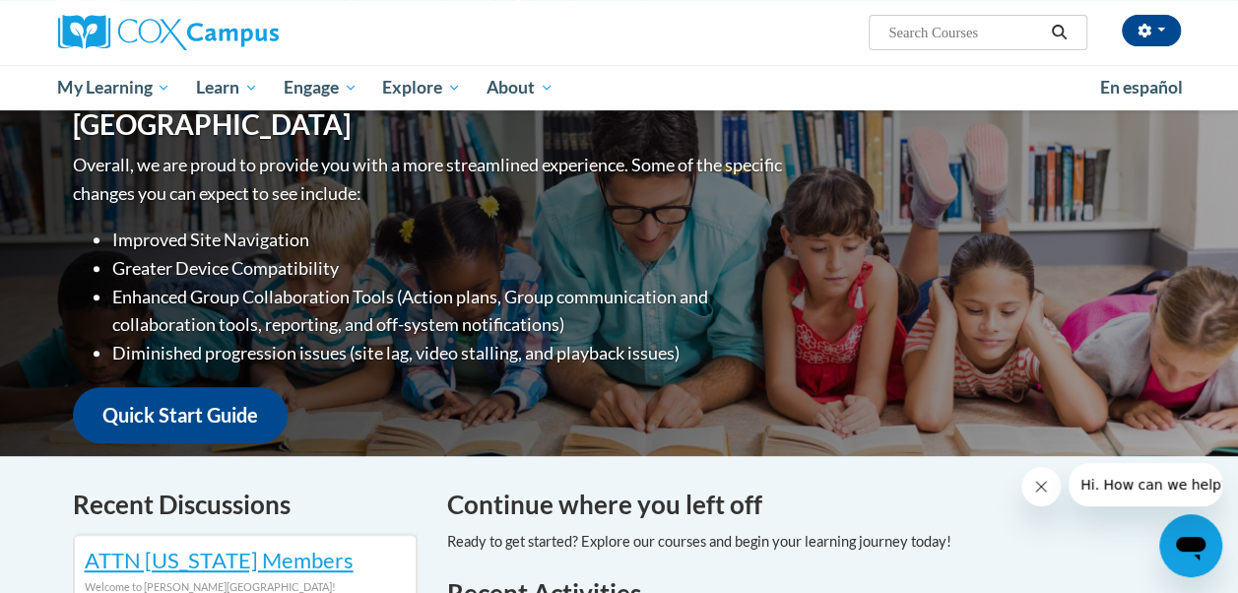
scroll to position [204, 0]
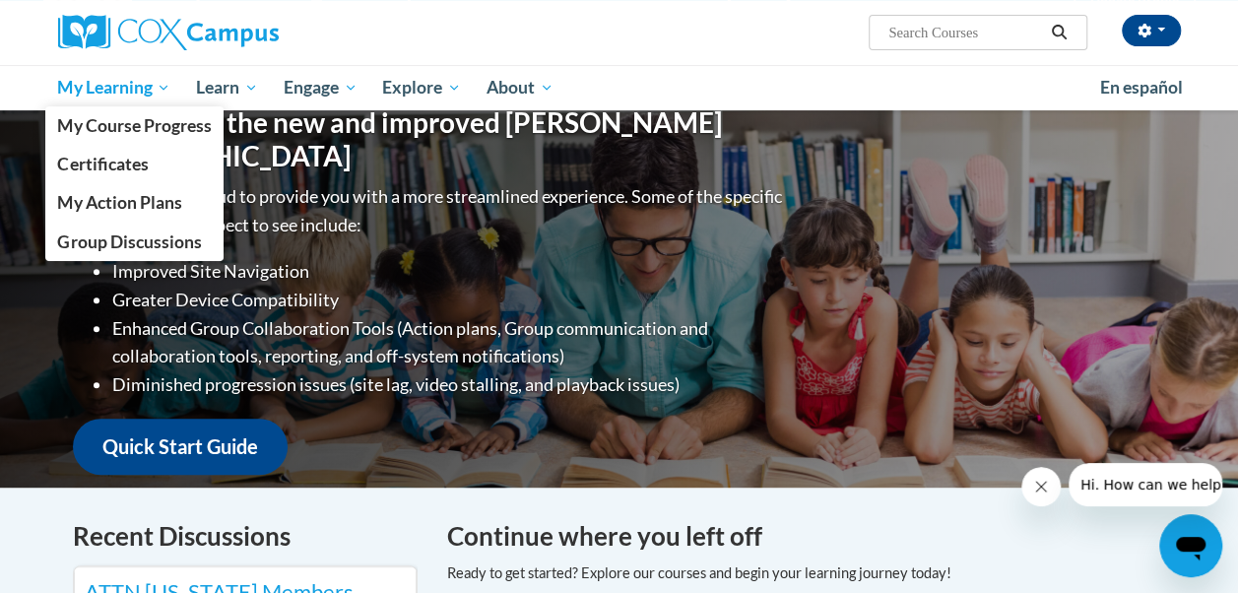
click at [112, 80] on span "My Learning" at bounding box center [113, 88] width 113 height 24
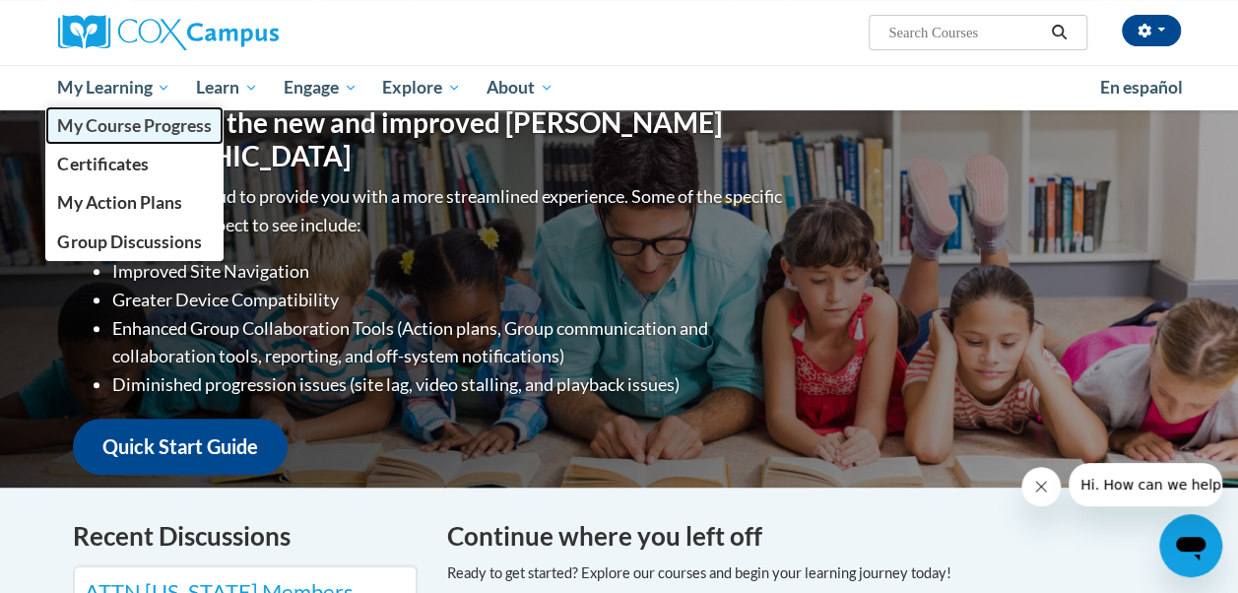
click at [118, 134] on span "My Course Progress" at bounding box center [134, 125] width 154 height 21
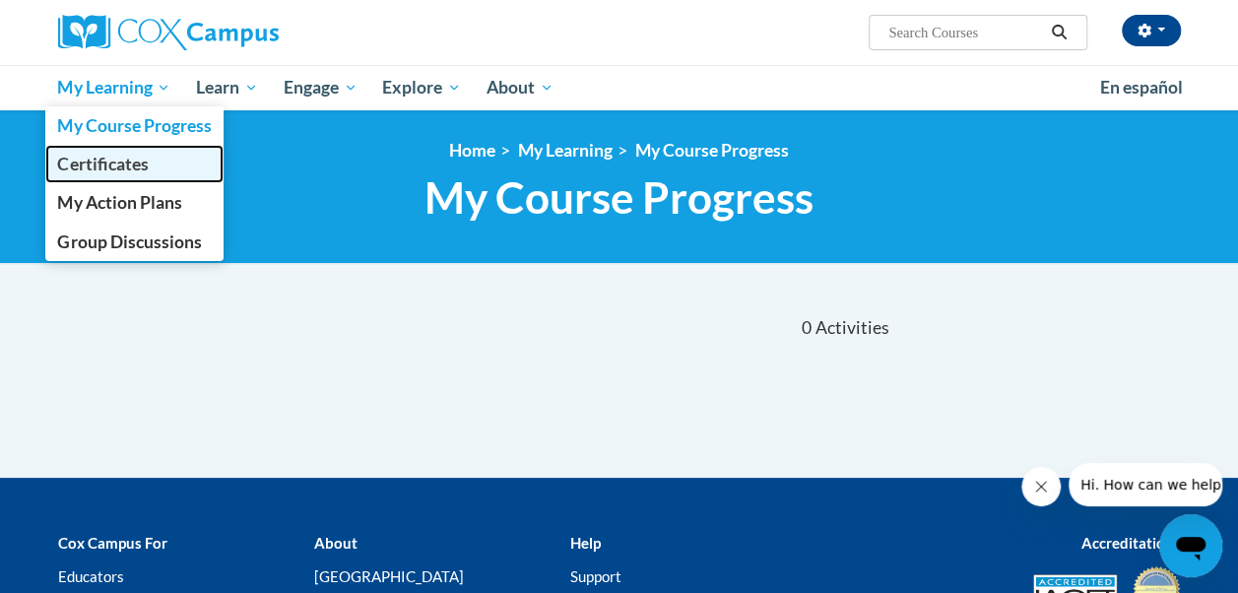
click at [138, 166] on span "Certificates" at bounding box center [102, 164] width 91 height 21
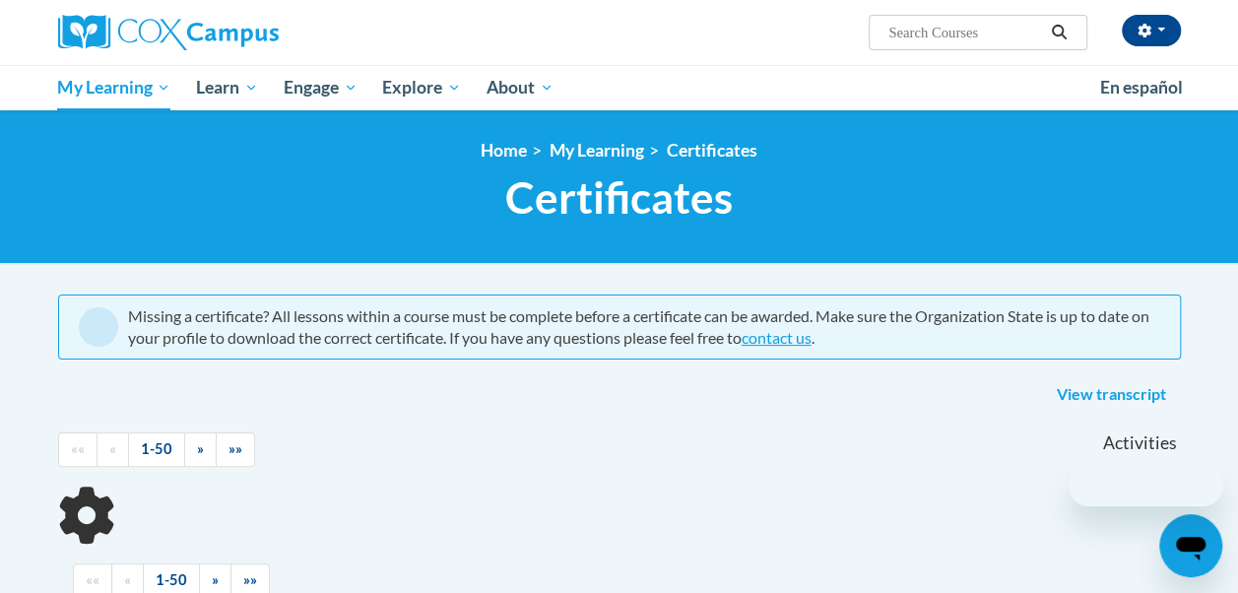
click at [594, 264] on body "Masiel Espinola (Eastern Daylight Time GMT-0400 ) My Profile Inbox My Transcrip…" at bounding box center [619, 542] width 1238 height 1084
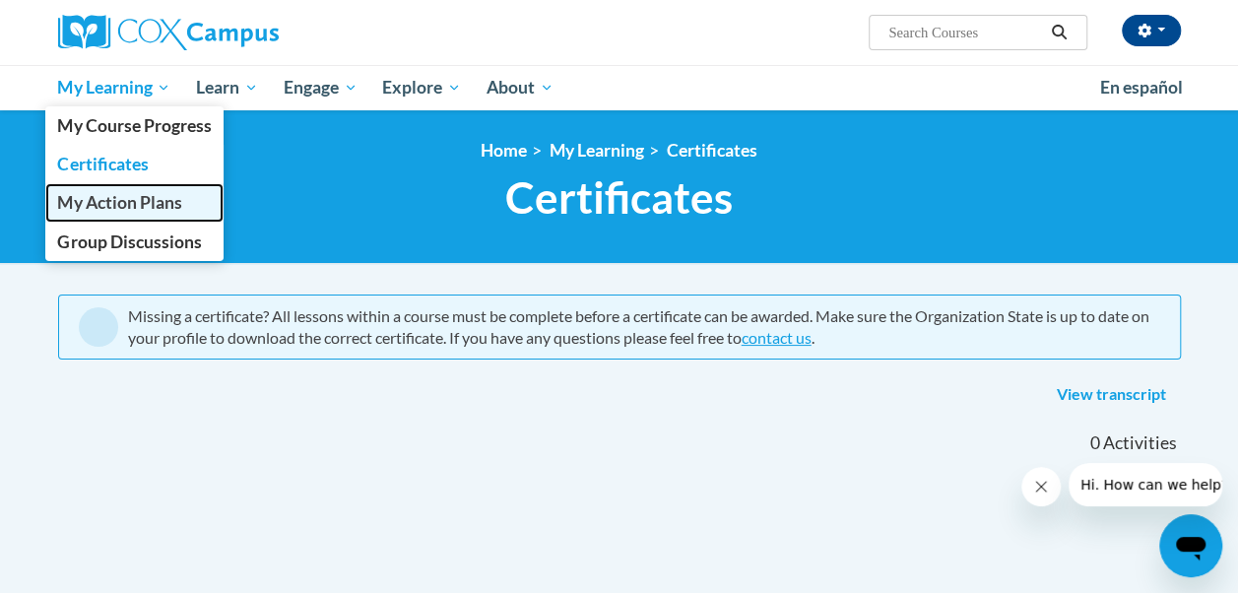
click at [133, 205] on span "My Action Plans" at bounding box center [119, 202] width 124 height 21
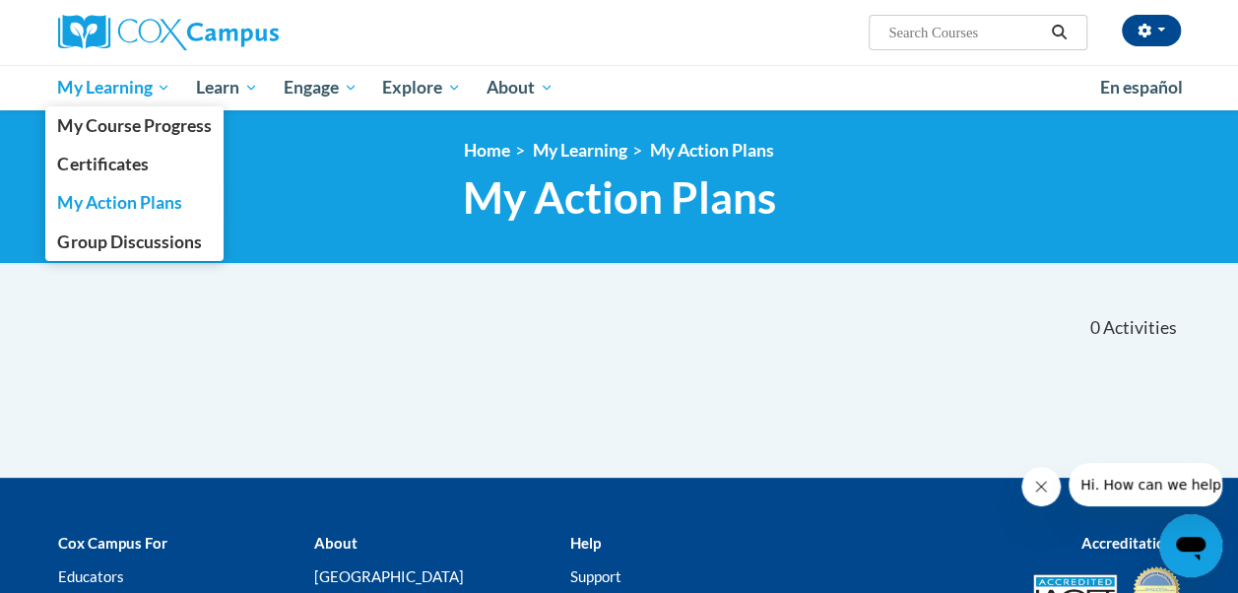
click at [145, 89] on span "My Learning" at bounding box center [113, 88] width 113 height 24
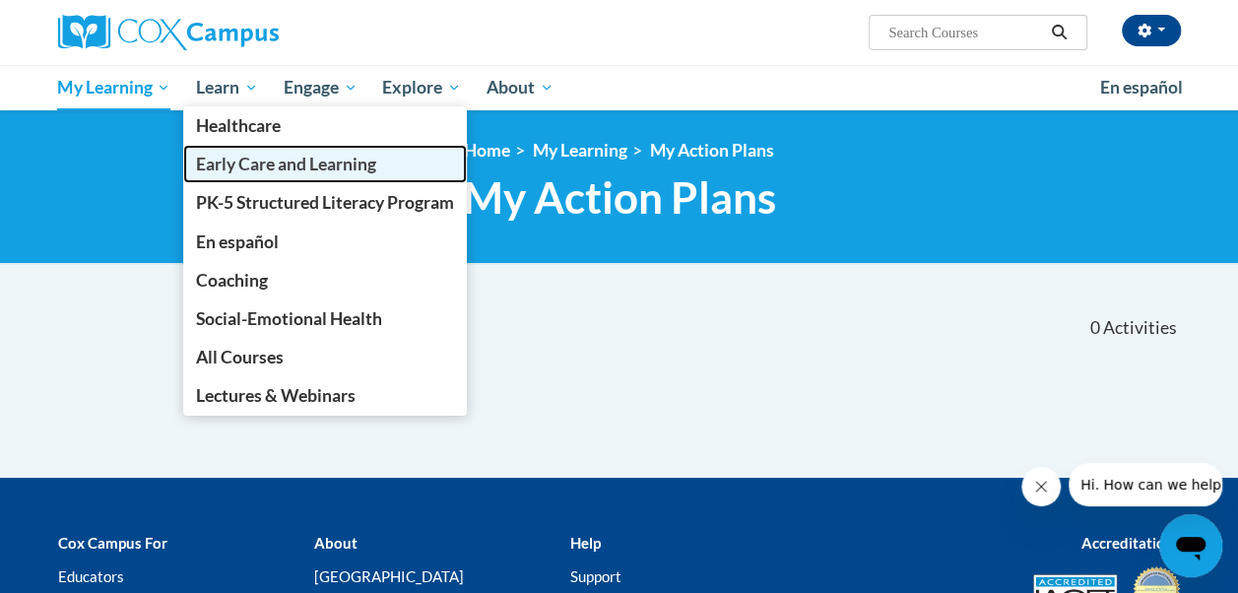
click at [257, 155] on span "Early Care and Learning" at bounding box center [286, 164] width 180 height 21
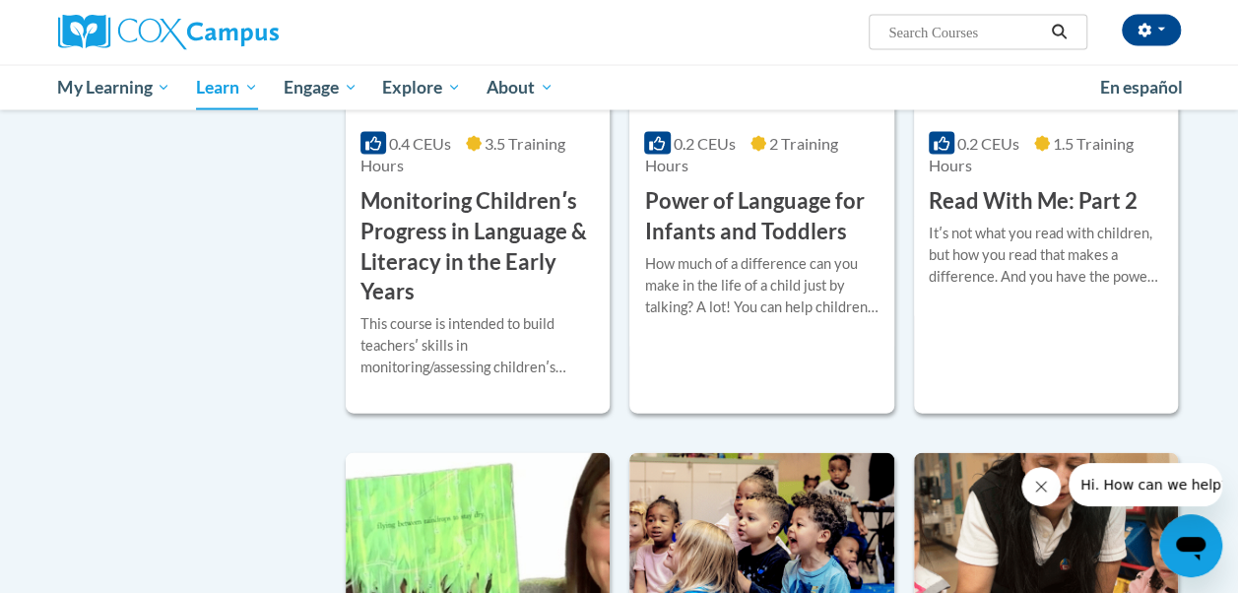
scroll to position [1835, 0]
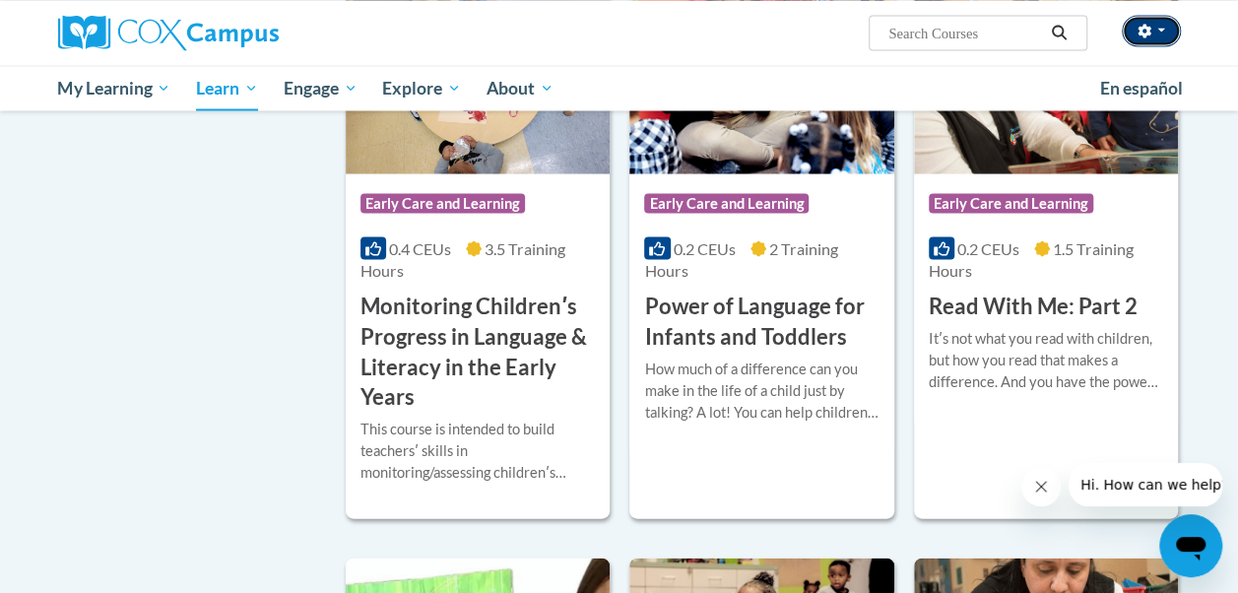
click at [1166, 32] on button "button" at bounding box center [1151, 31] width 59 height 32
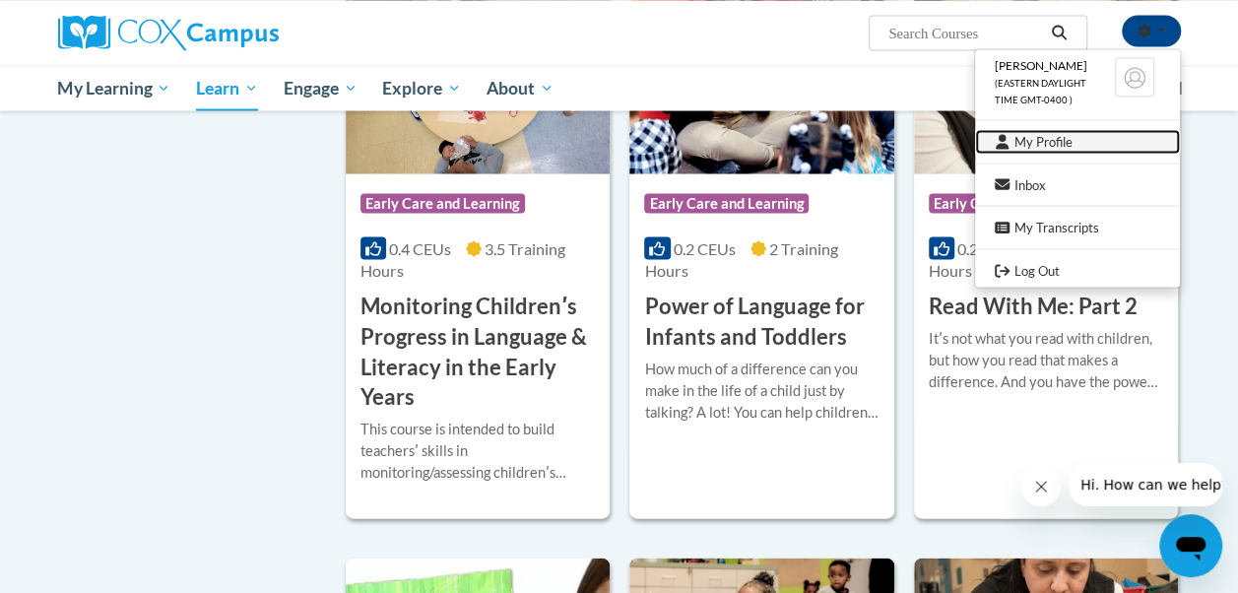
click at [1085, 142] on link "My Profile" at bounding box center [1077, 141] width 205 height 25
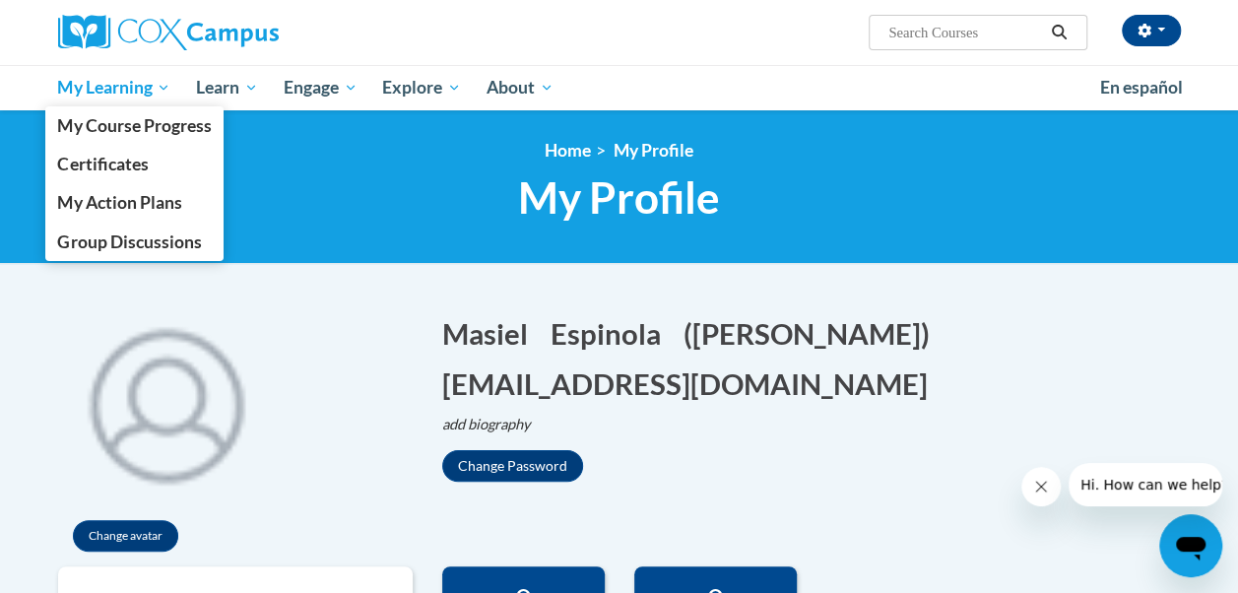
click at [112, 102] on link "My Learning" at bounding box center [114, 87] width 139 height 45
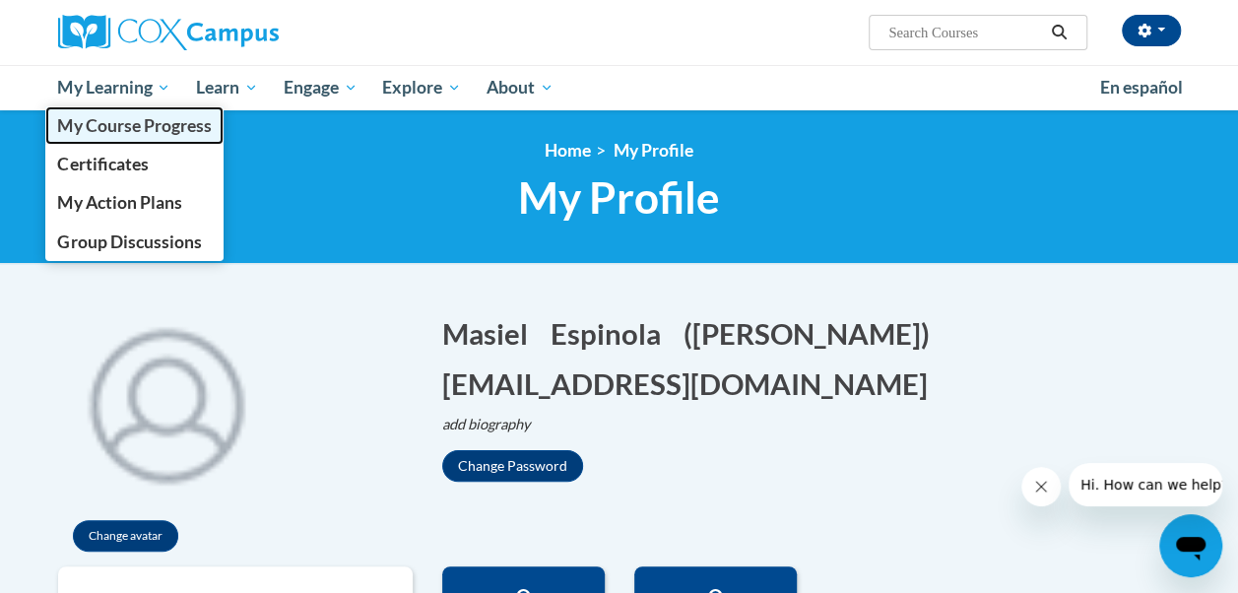
click at [123, 136] on link "My Course Progress" at bounding box center [134, 125] width 179 height 38
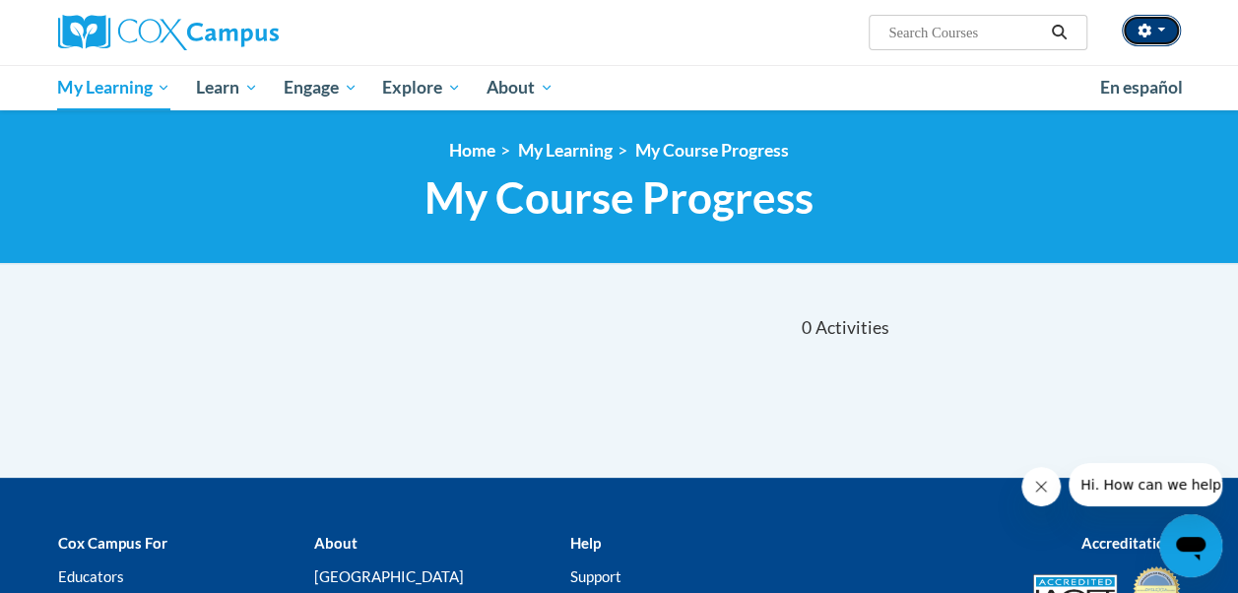
click at [1160, 30] on span "button" at bounding box center [1161, 30] width 8 height 4
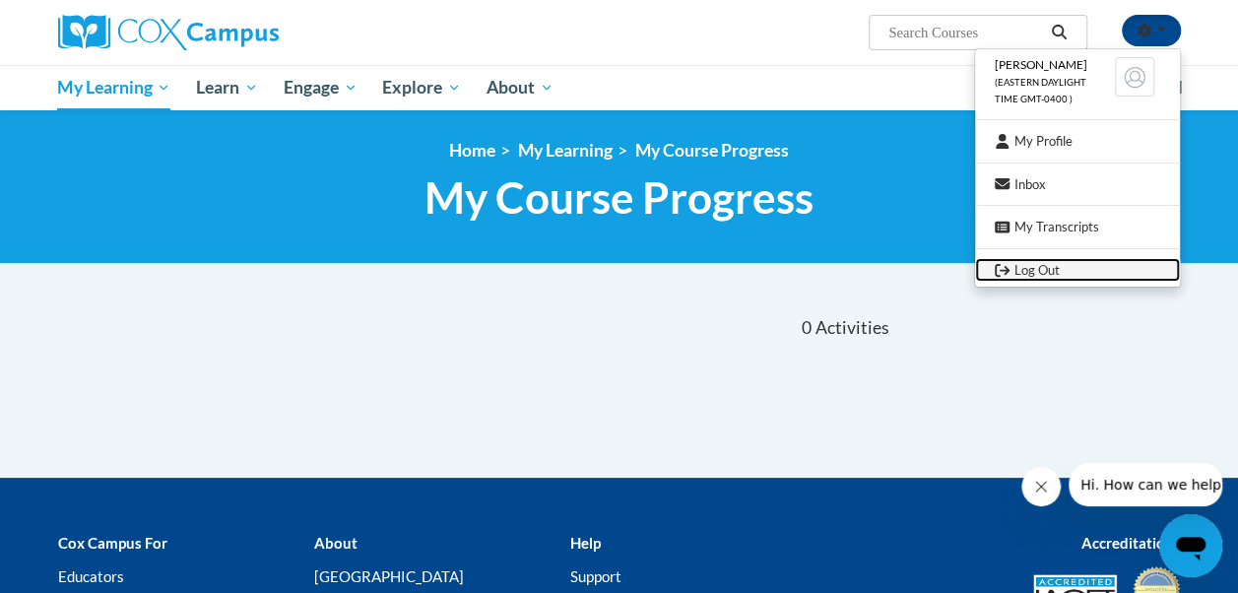
click at [1061, 266] on link "Log Out" at bounding box center [1077, 270] width 205 height 25
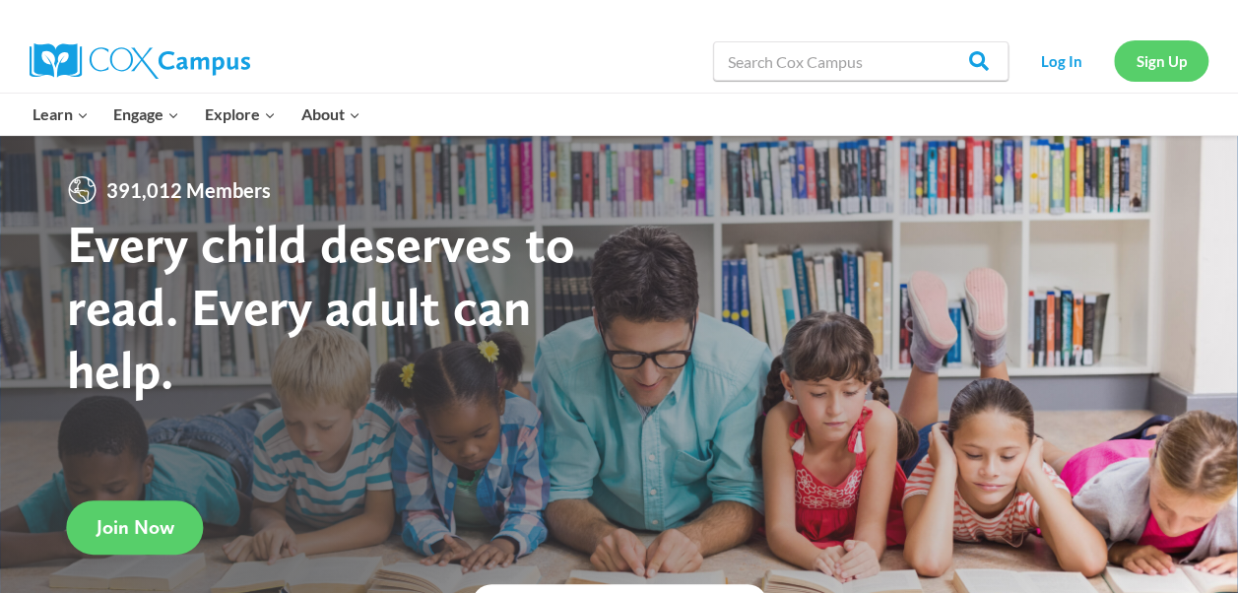
click at [1160, 57] on link "Sign Up" at bounding box center [1161, 60] width 95 height 40
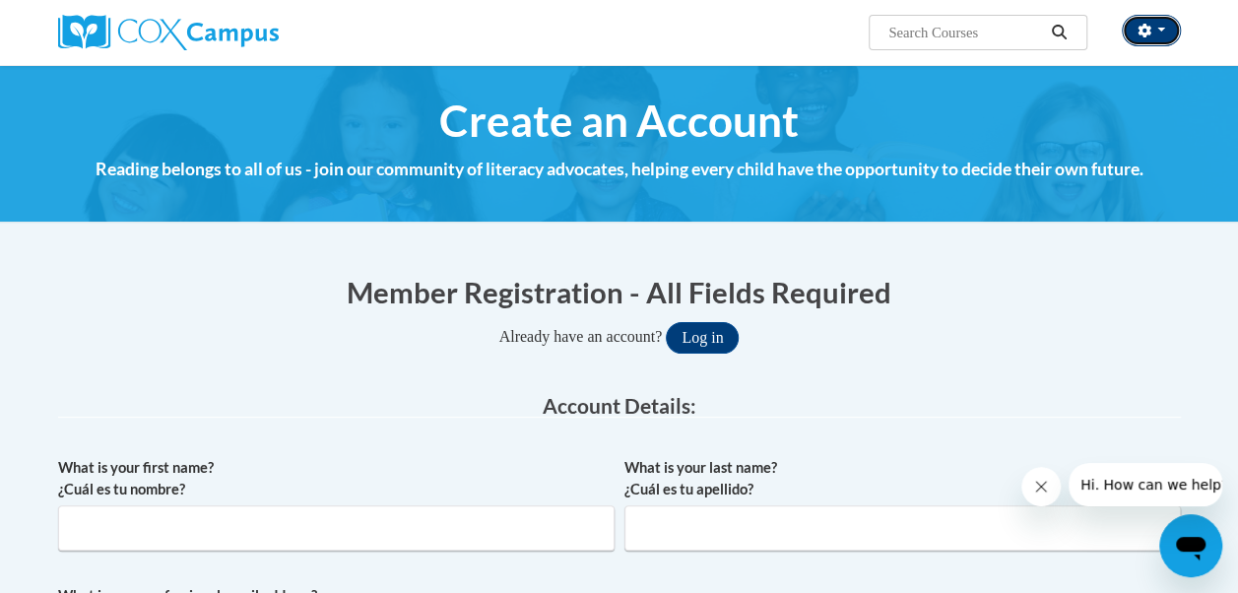
click at [1163, 25] on button "button" at bounding box center [1151, 31] width 59 height 32
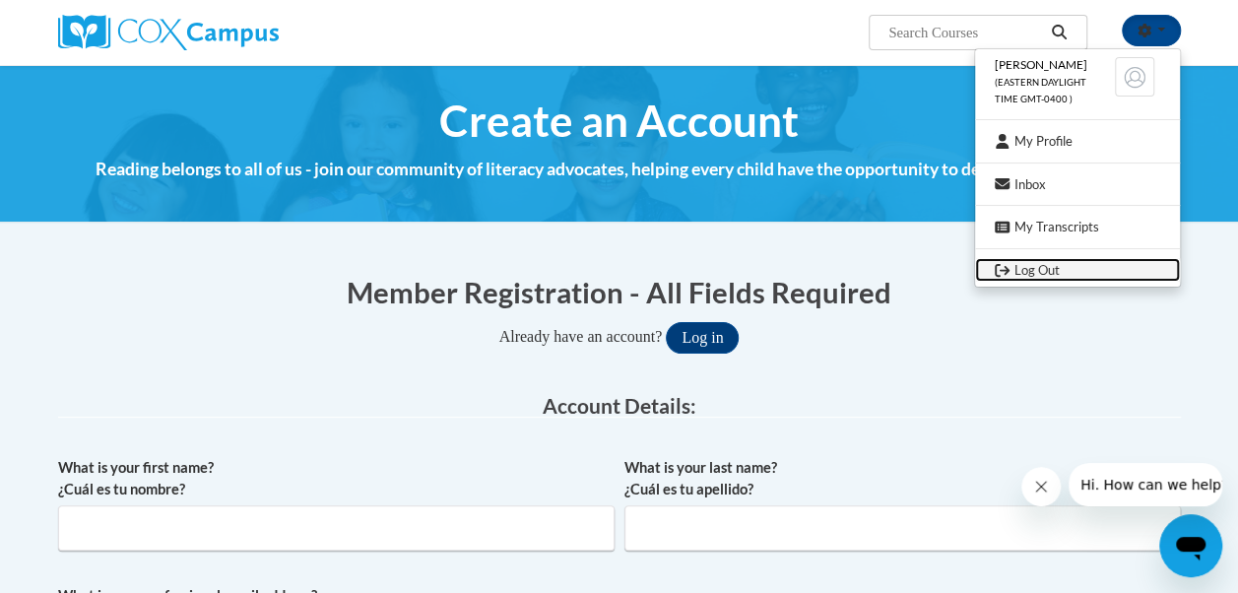
click at [1073, 266] on link "Log Out" at bounding box center [1077, 270] width 205 height 25
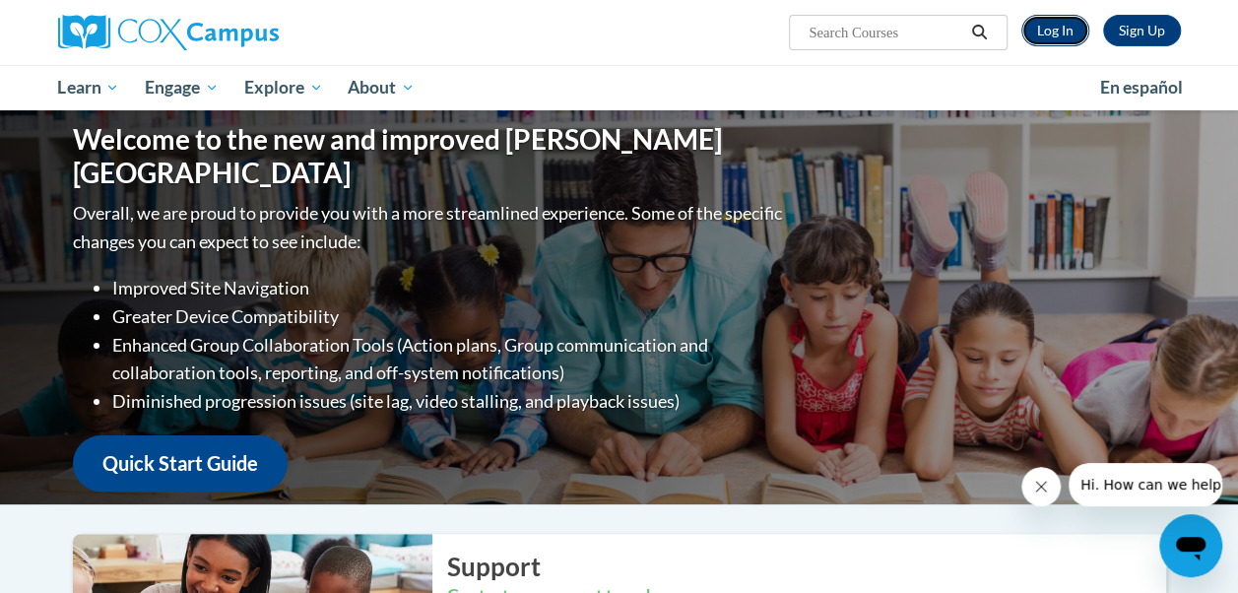
click at [1054, 35] on link "Log In" at bounding box center [1055, 31] width 68 height 32
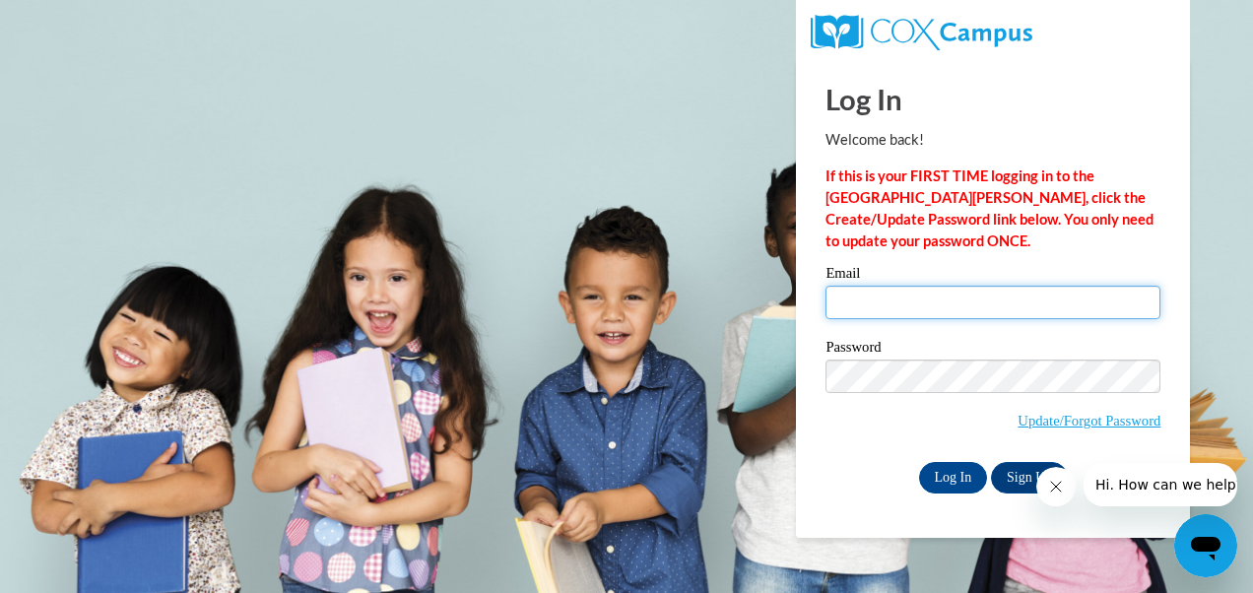
click at [894, 301] on input "Email" at bounding box center [992, 302] width 335 height 33
type input "[EMAIL_ADDRESS][DOMAIN_NAME]"
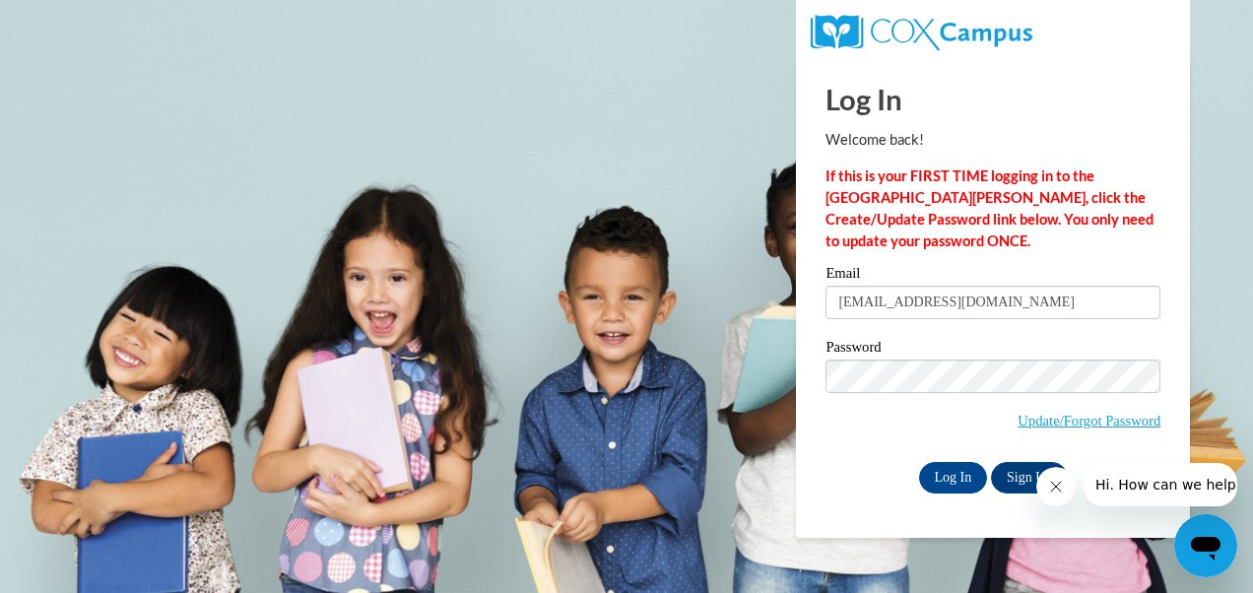
click at [1165, 356] on div "Please enter your email! Please enter your password! Email [EMAIL_ADDRESS][DOMA…" at bounding box center [992, 379] width 364 height 226
click at [1010, 479] on link "Sign Up" at bounding box center [1029, 478] width 77 height 32
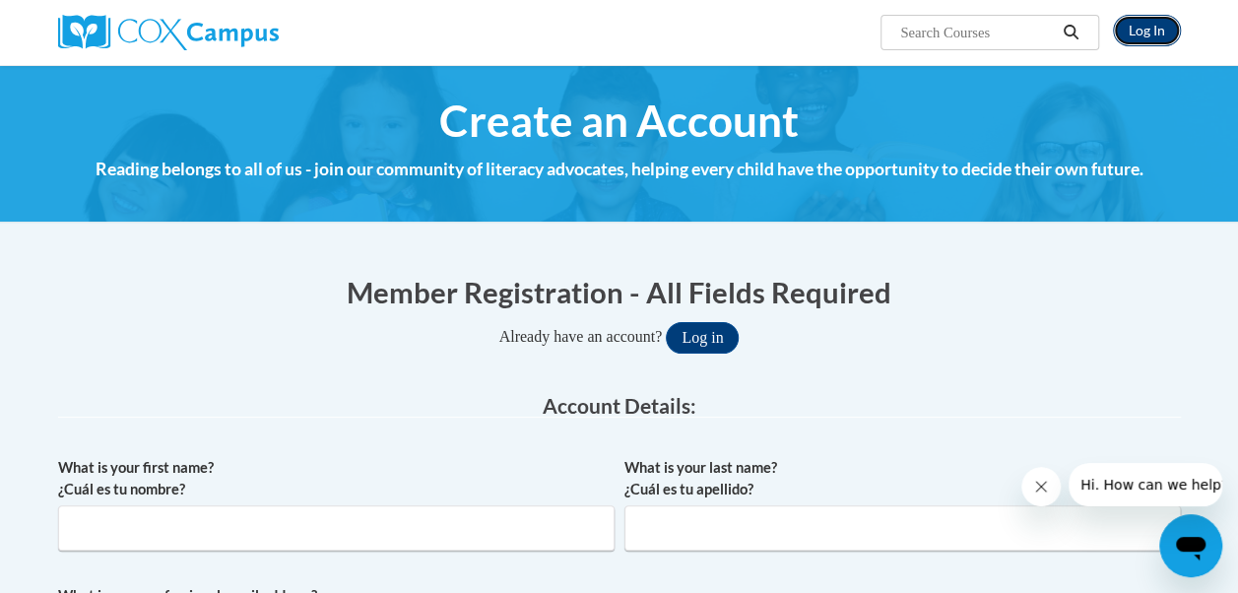
click at [1138, 27] on link "Log In" at bounding box center [1147, 31] width 68 height 32
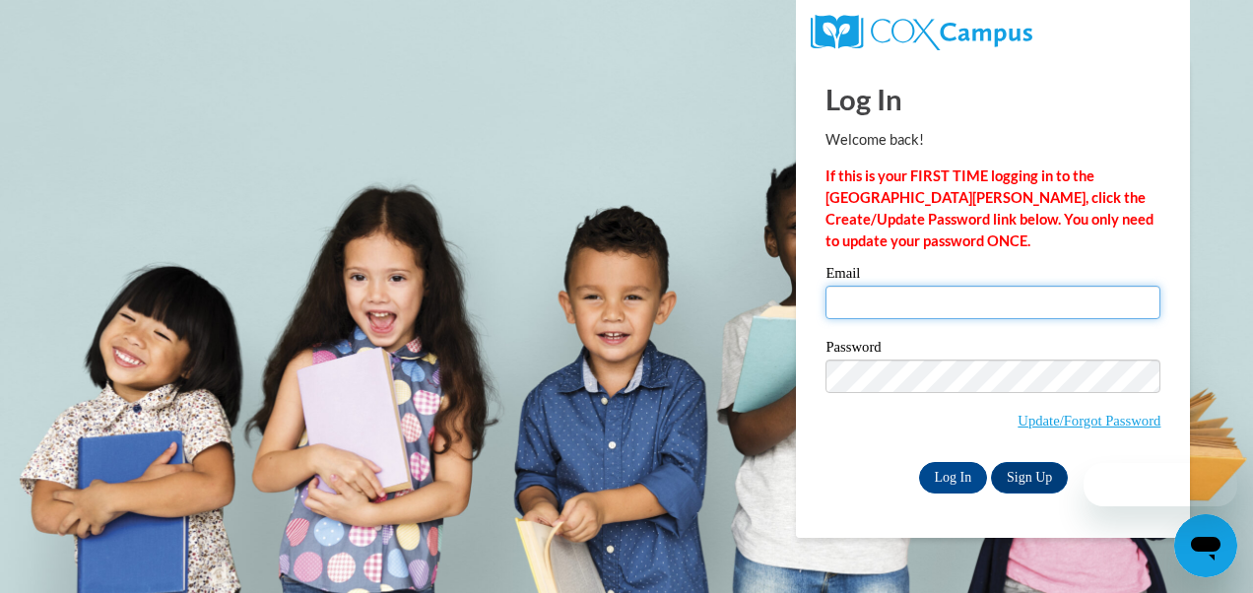
click at [876, 307] on input "Email" at bounding box center [992, 302] width 335 height 33
type input "[EMAIL_ADDRESS][DOMAIN_NAME]"
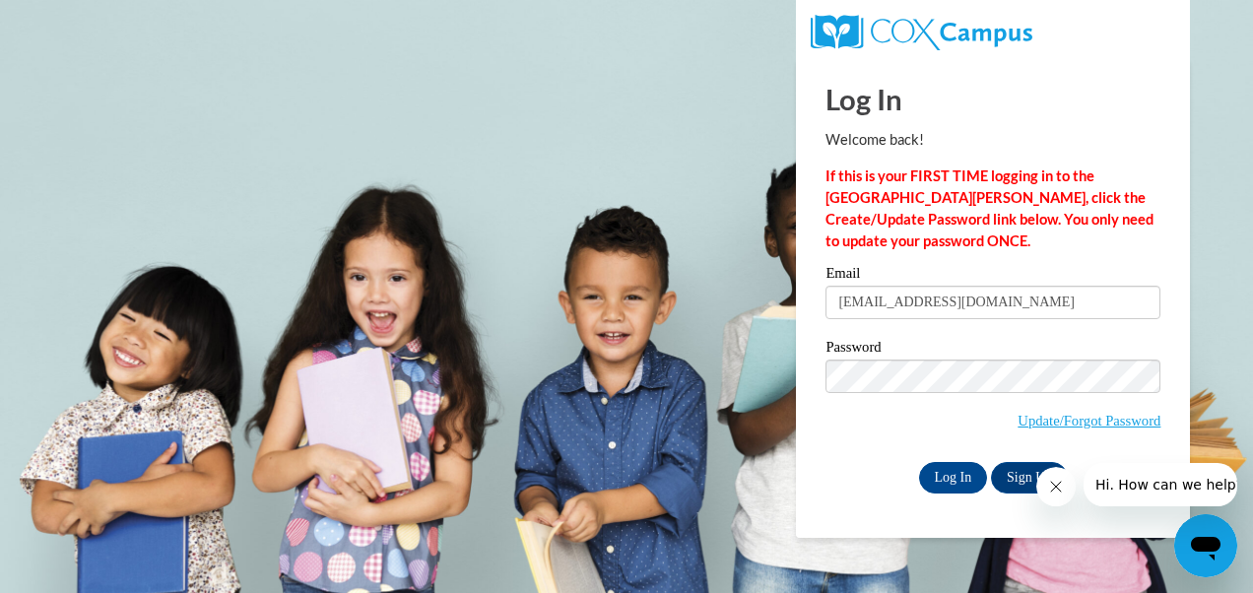
click at [842, 421] on span "Update/Forgot Password" at bounding box center [992, 400] width 335 height 82
click at [959, 475] on input "Log In" at bounding box center [953, 478] width 69 height 32
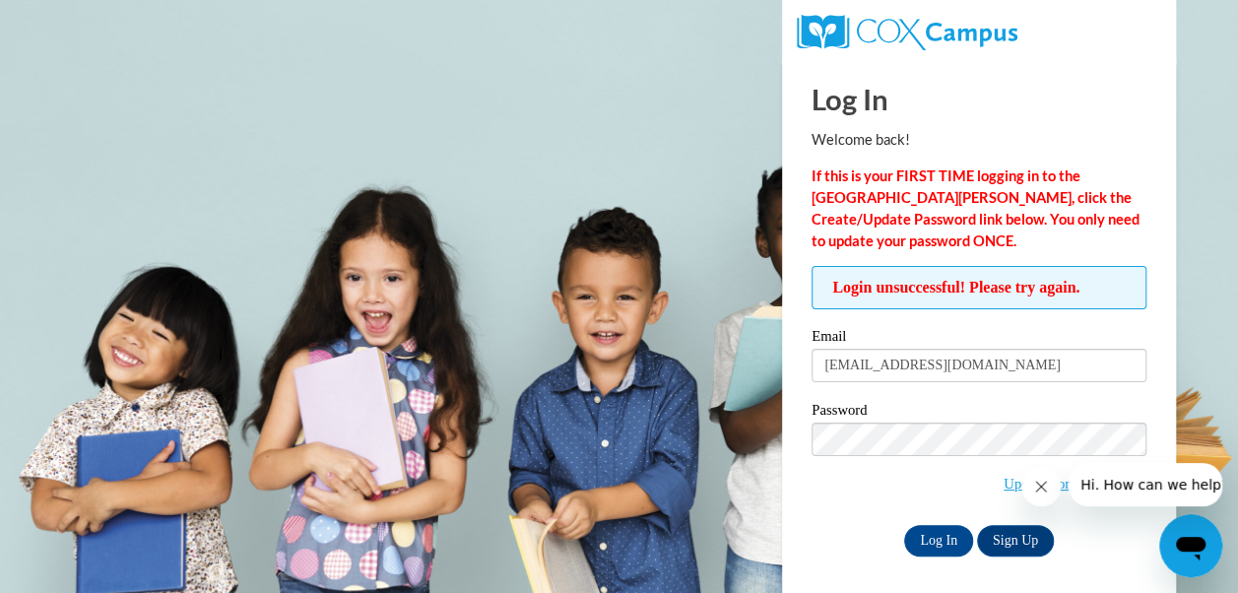
click at [1050, 489] on button "Close message from company" at bounding box center [1040, 486] width 39 height 39
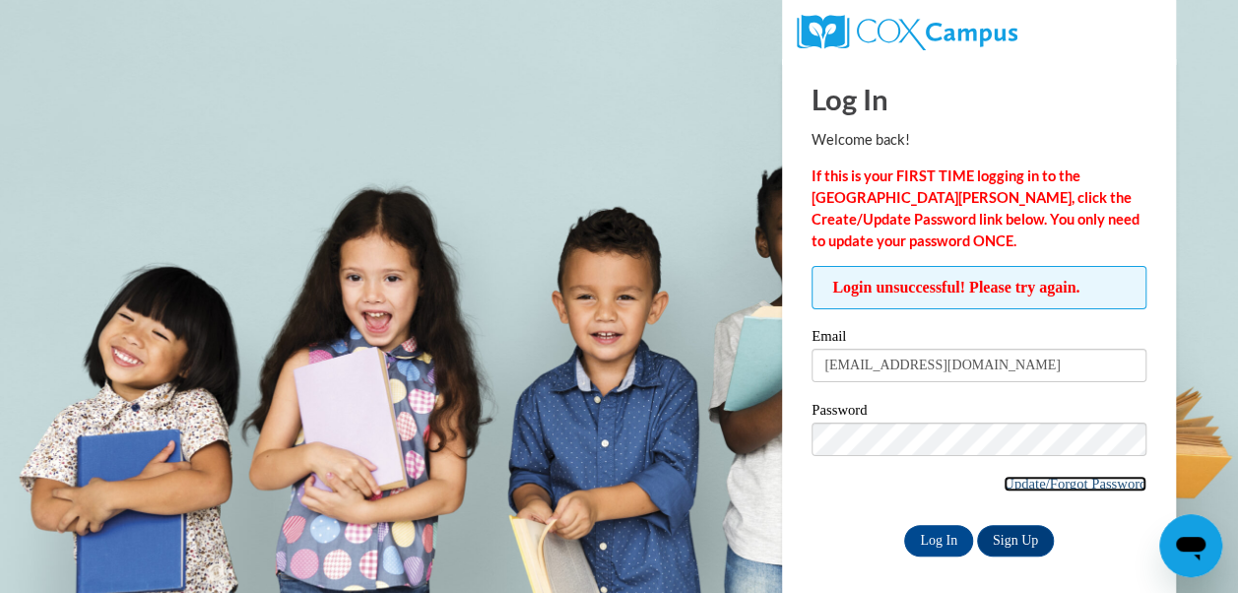
click at [1052, 483] on link "Update/Forgot Password" at bounding box center [1074, 484] width 143 height 16
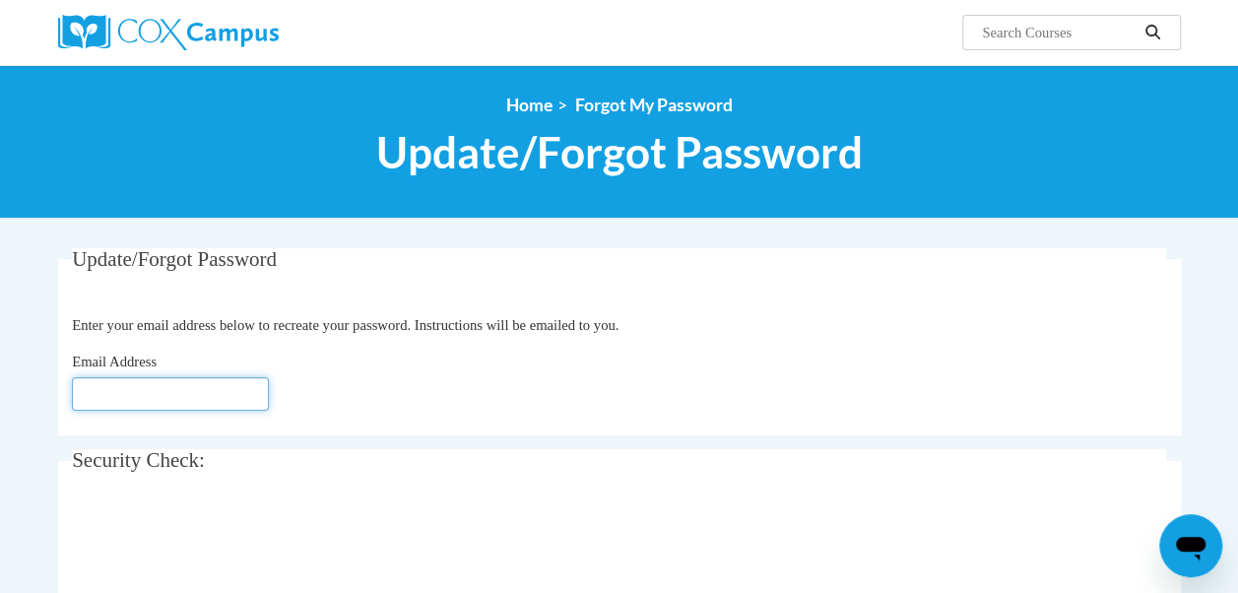
click at [208, 390] on input "Email Address" at bounding box center [170, 393] width 197 height 33
type input "M"
type input "[EMAIL_ADDRESS][DOMAIN_NAME]"
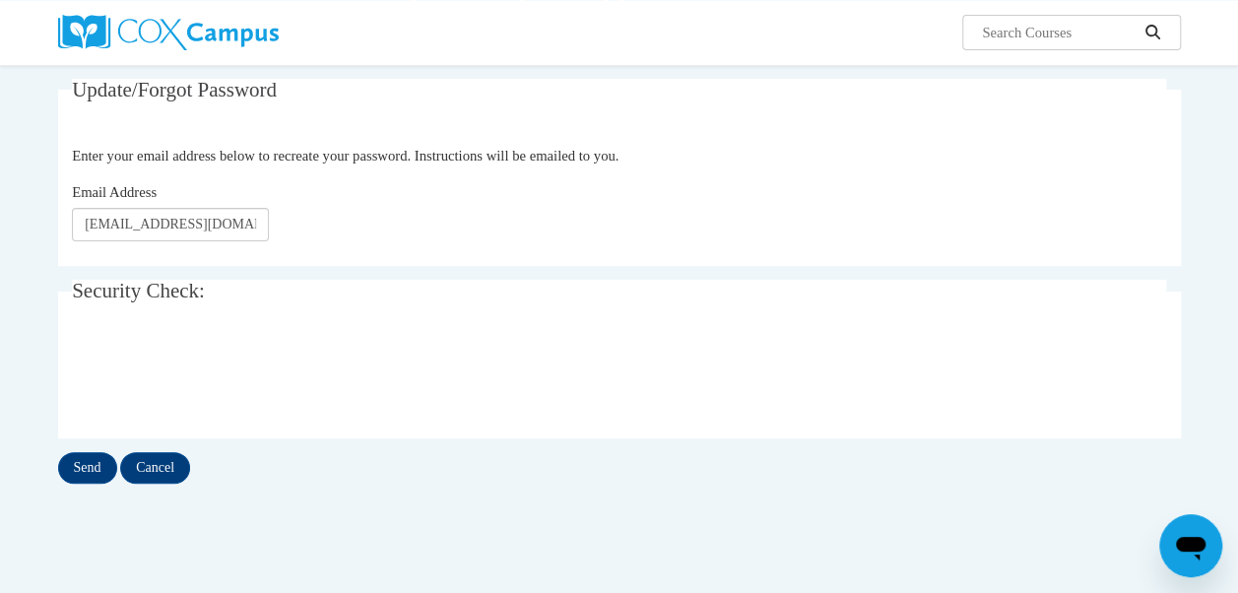
scroll to position [189, 0]
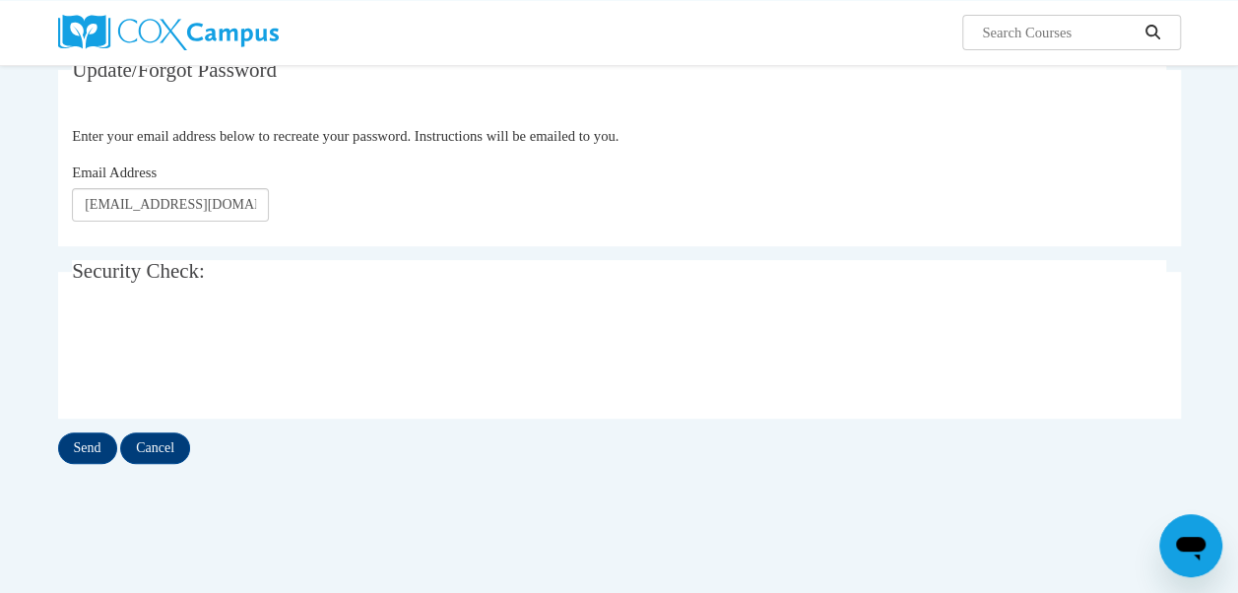
click at [58, 432] on div "Send Cancel" at bounding box center [619, 448] width 1123 height 32
click at [81, 437] on input "Send" at bounding box center [87, 448] width 59 height 32
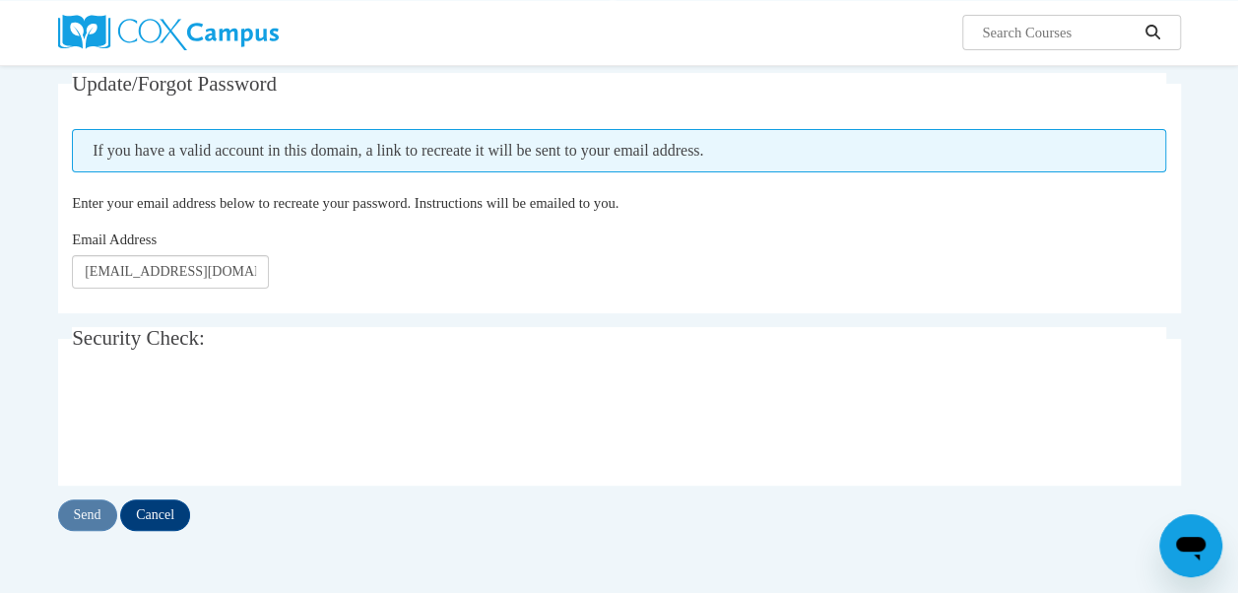
scroll to position [176, 0]
click at [87, 531] on div "Update/Forgot Password Please enter your email address If you have a valid acco…" at bounding box center [619, 321] width 1152 height 498
click at [77, 505] on input "Send" at bounding box center [87, 514] width 59 height 32
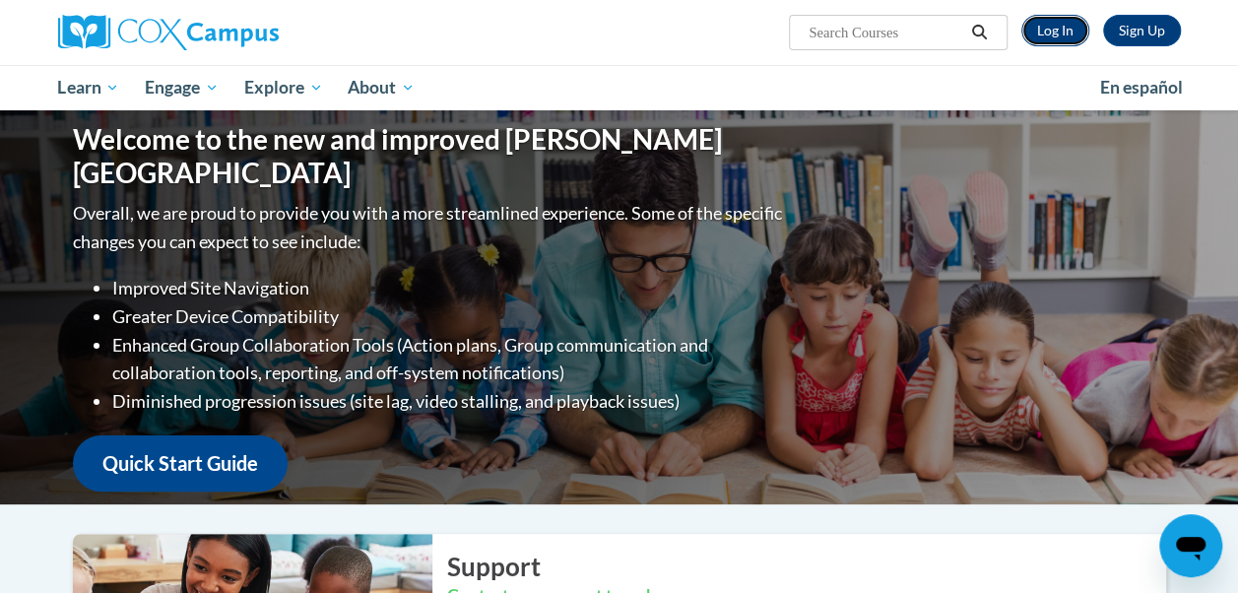
click at [1068, 32] on link "Log In" at bounding box center [1055, 31] width 68 height 32
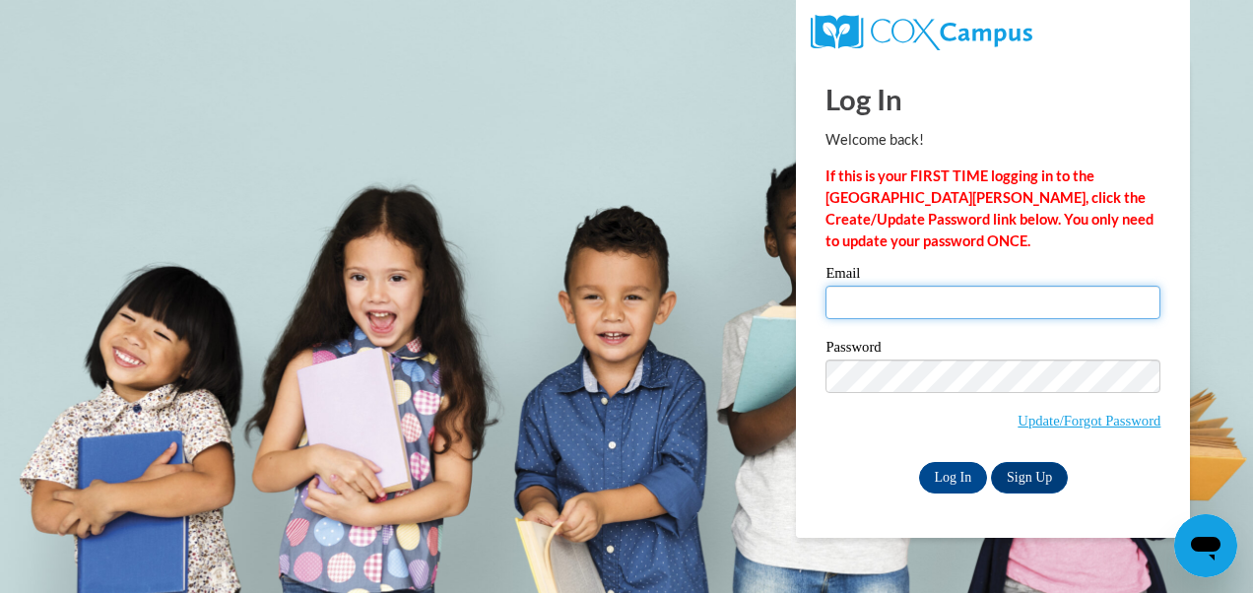
click at [894, 308] on input "Email" at bounding box center [992, 302] width 335 height 33
type input "[EMAIL_ADDRESS][DOMAIN_NAME]"
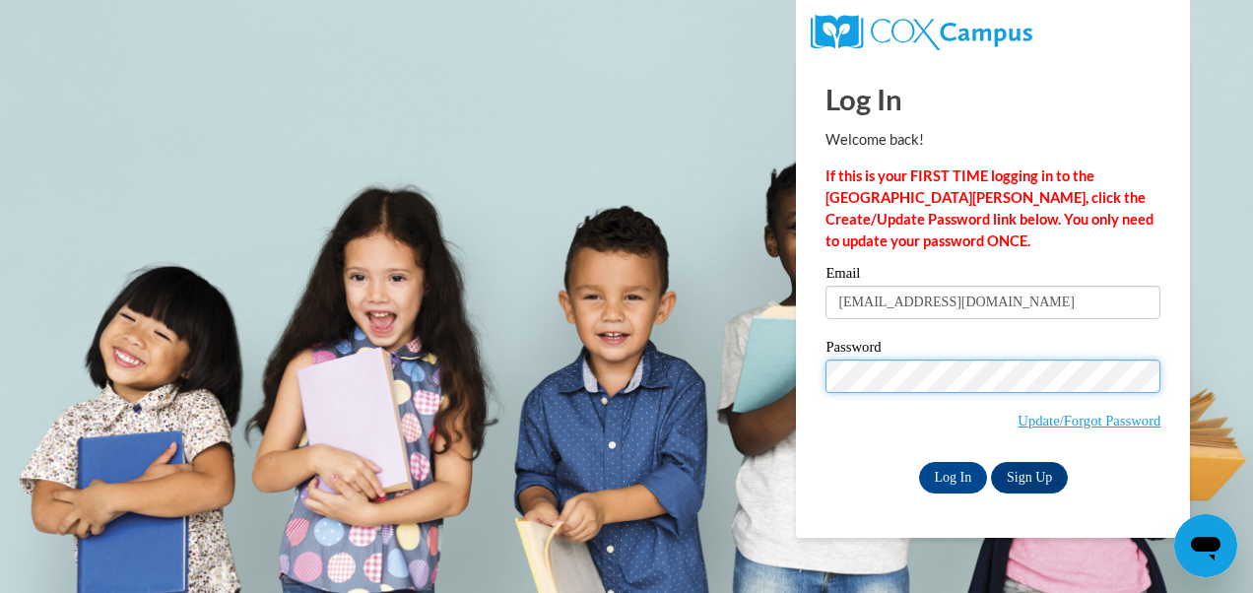
click at [919, 462] on input "Log In" at bounding box center [953, 478] width 69 height 32
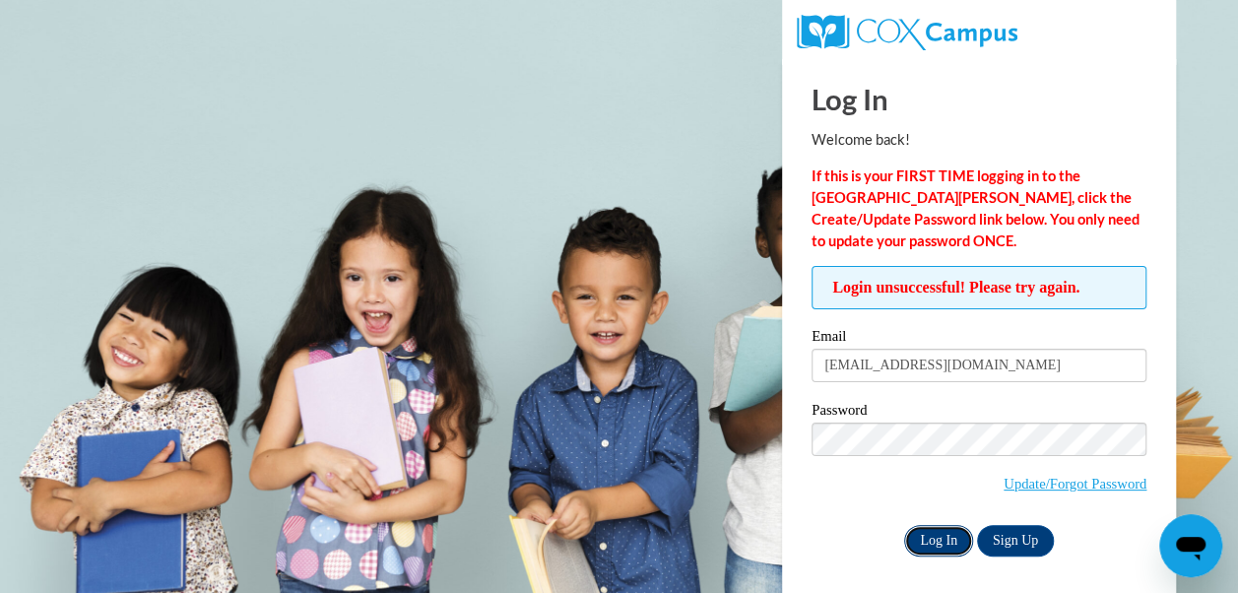
click at [941, 534] on input "Log In" at bounding box center [938, 541] width 69 height 32
click at [925, 534] on input "Log In" at bounding box center [938, 541] width 69 height 32
